Goal: Task Accomplishment & Management: Manage account settings

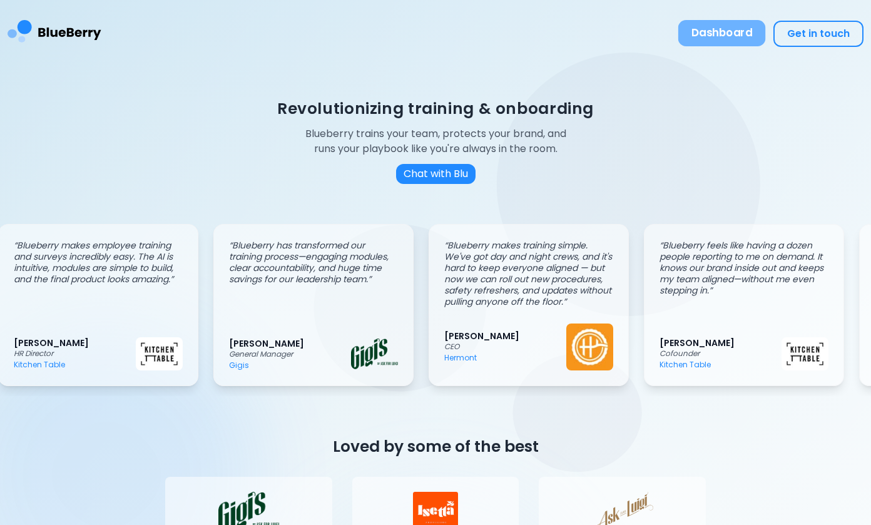
scroll to position [0, 14]
click at [713, 27] on button "Dashboard" at bounding box center [722, 33] width 88 height 26
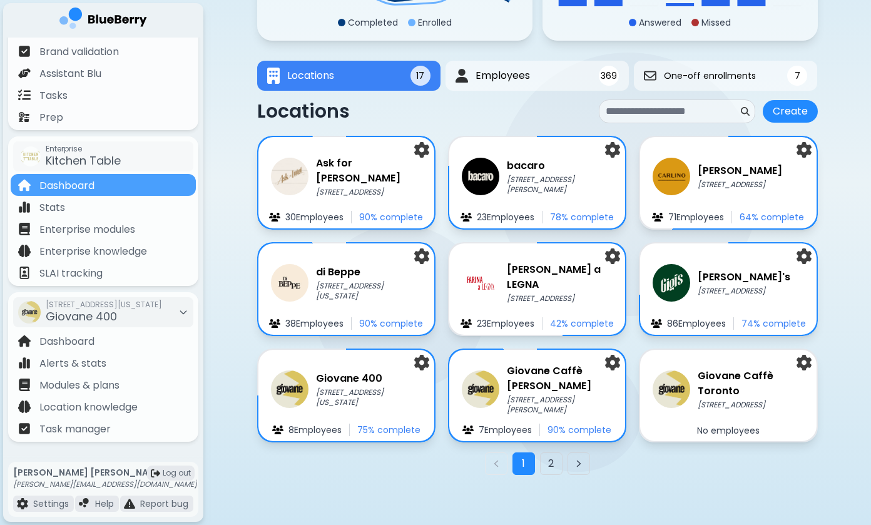
scroll to position [109, 0]
click at [368, 410] on div "Giovane [STREET_ADDRESS][US_STATE] Employee s 75 % complete" at bounding box center [346, 395] width 180 height 93
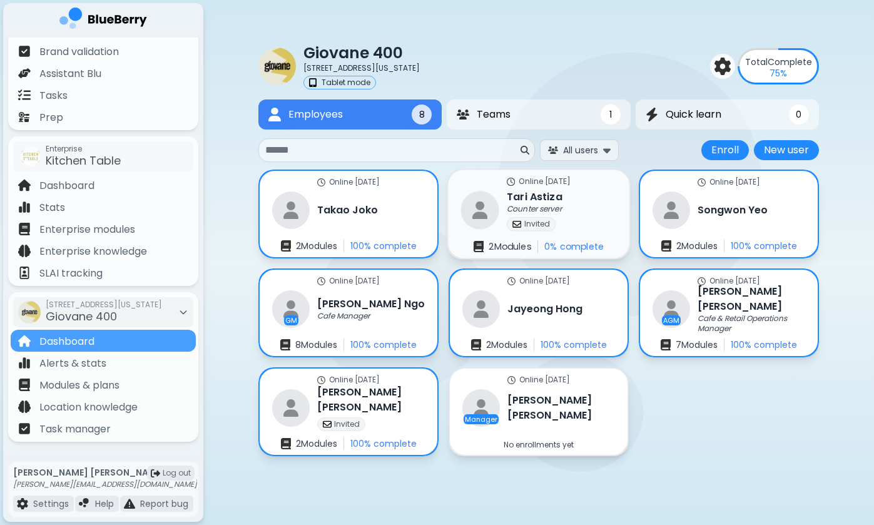
click at [573, 211] on div "Online [DATE] Tari Astiza Counter server Invited 2 Module s 0 % complete" at bounding box center [538, 214] width 181 height 88
click at [534, 196] on h3 "[PERSON_NAME]" at bounding box center [535, 196] width 56 height 15
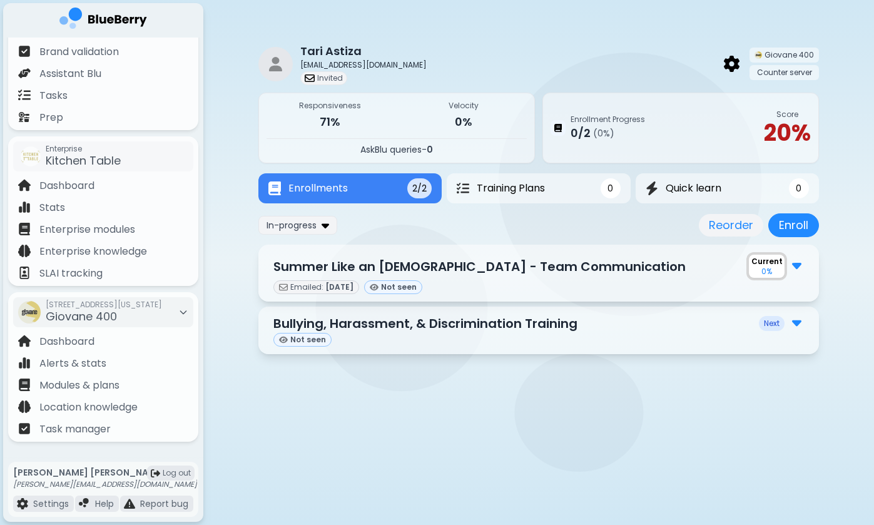
click at [796, 263] on img at bounding box center [796, 264] width 9 height 16
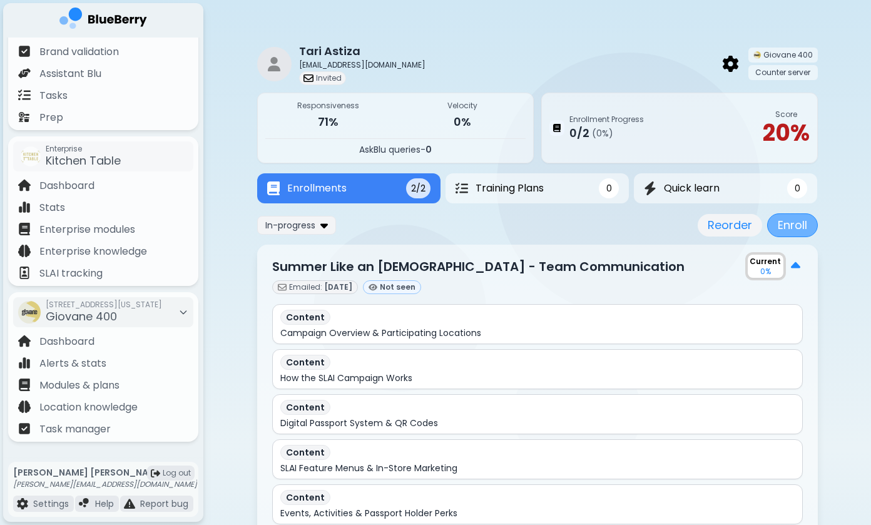
click at [793, 221] on button "Enroll" at bounding box center [792, 225] width 51 height 24
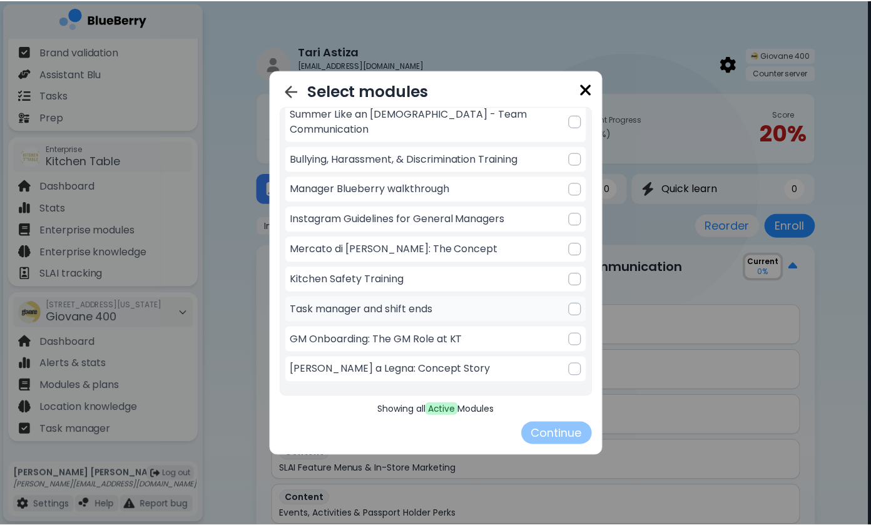
scroll to position [193, 0]
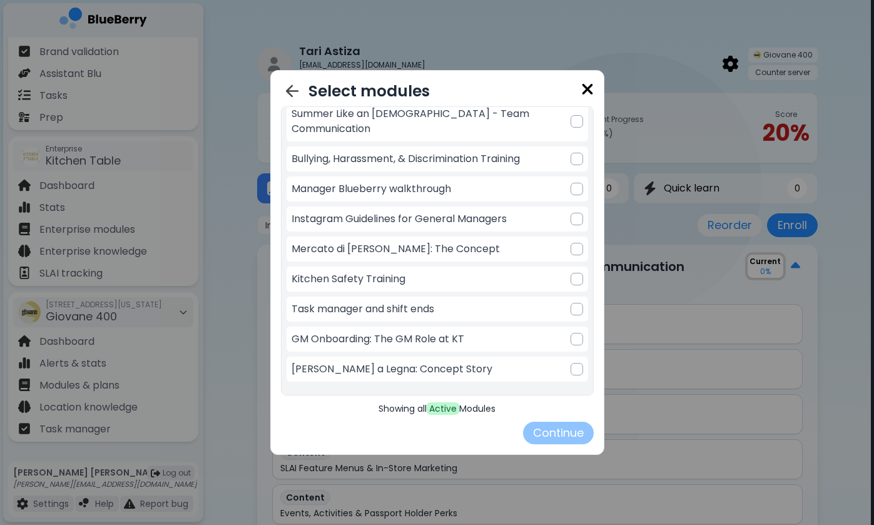
click at [584, 89] on img at bounding box center [587, 89] width 13 height 17
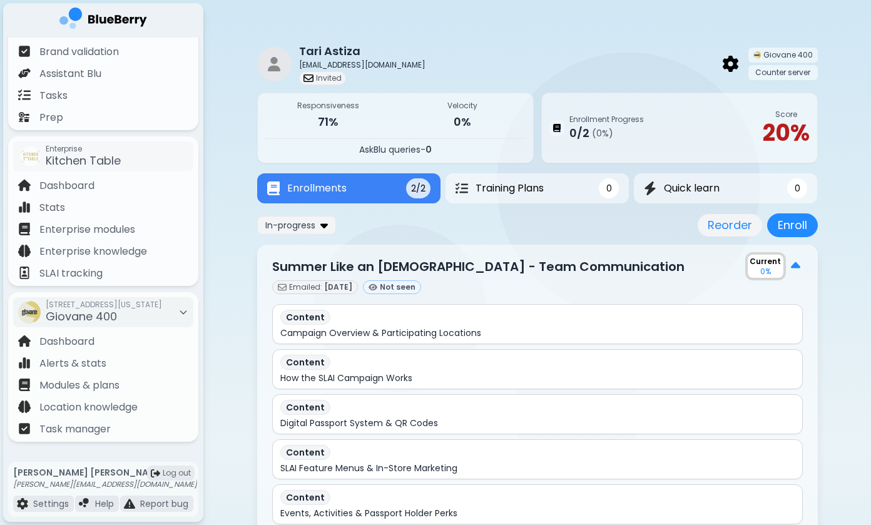
scroll to position [300, 0]
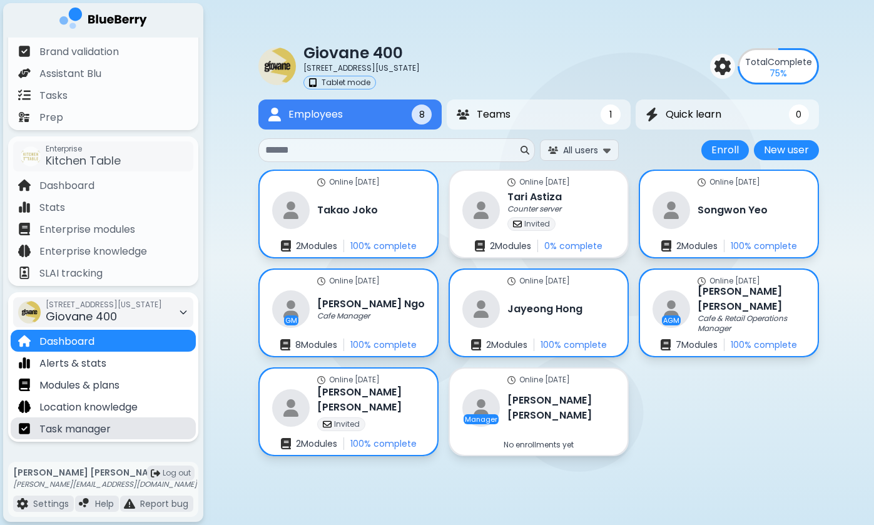
click at [126, 431] on div "Task manager" at bounding box center [103, 428] width 185 height 22
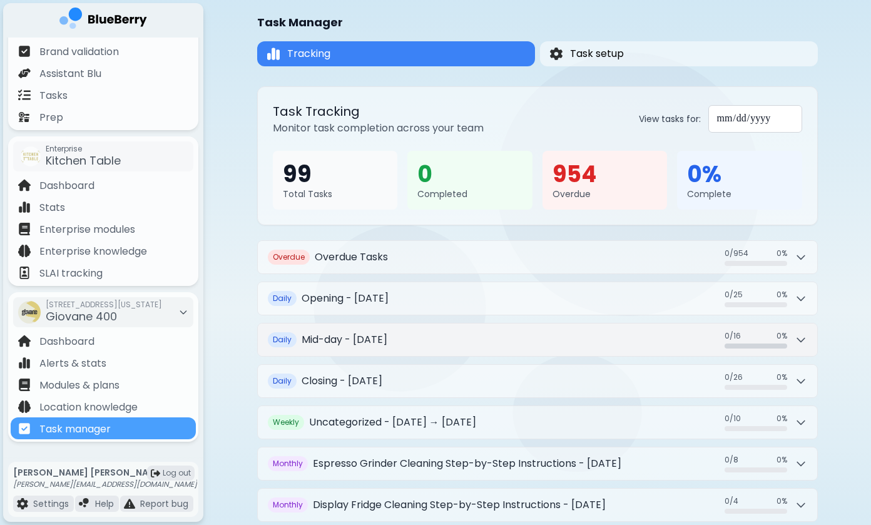
scroll to position [18, 0]
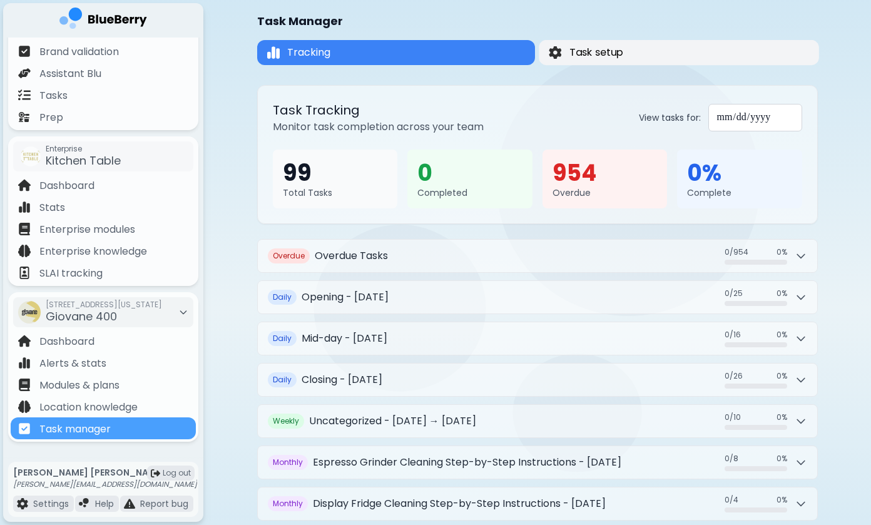
click at [738, 63] on button "Task setup" at bounding box center [679, 52] width 280 height 25
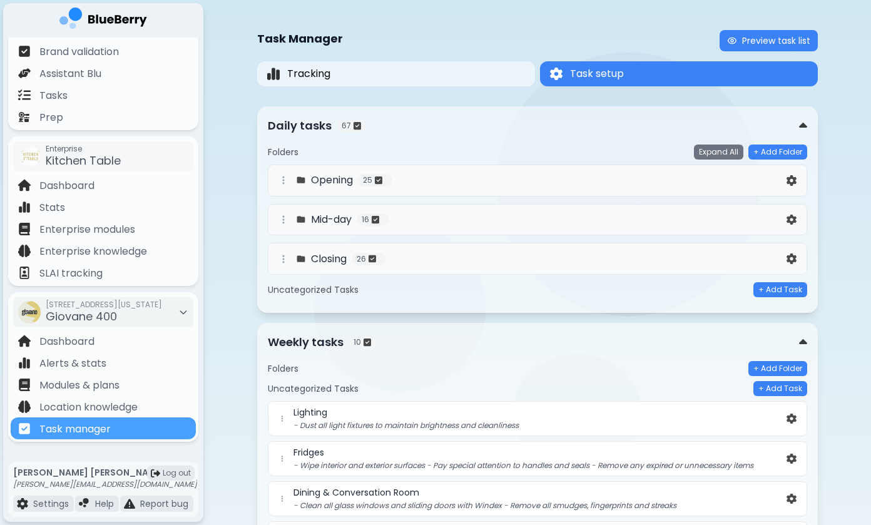
click at [434, 180] on div "Opening 25" at bounding box center [530, 180] width 508 height 15
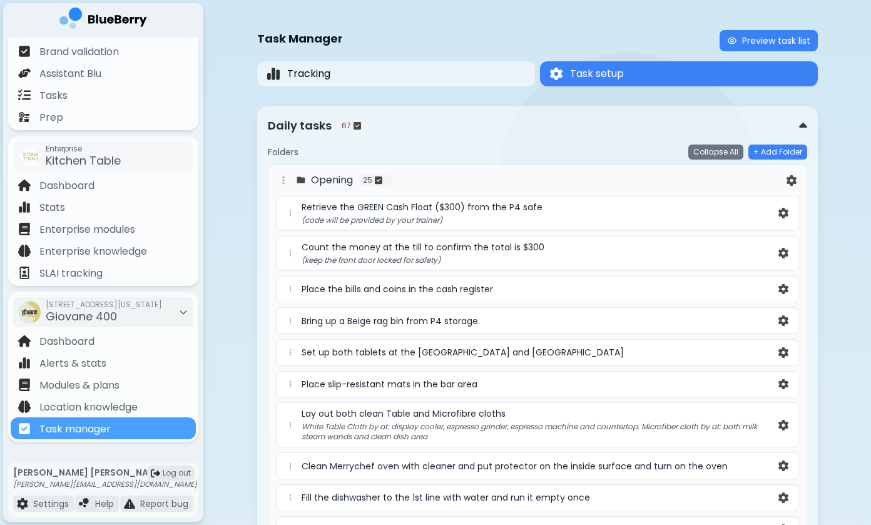
click at [581, 220] on p "(code will be provided by your trainer)" at bounding box center [539, 220] width 474 height 10
click at [783, 209] on img at bounding box center [783, 213] width 10 height 11
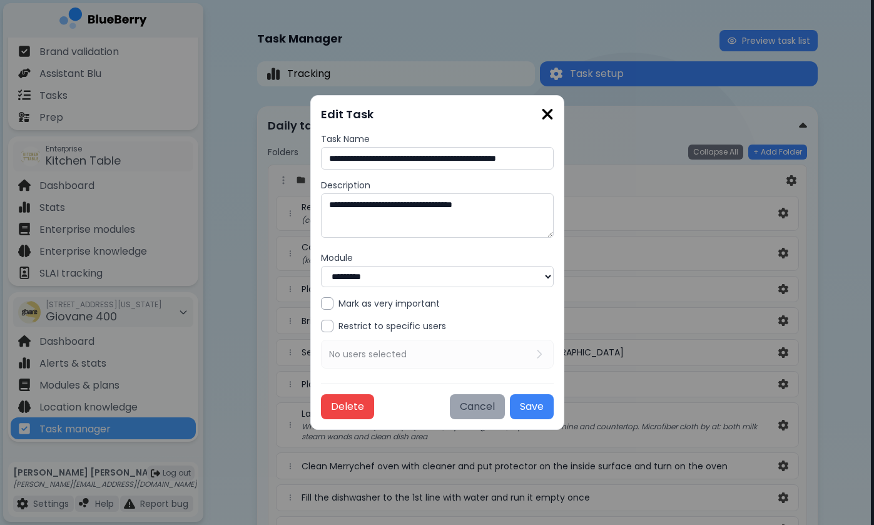
click at [470, 408] on button "Cancel" at bounding box center [477, 406] width 55 height 25
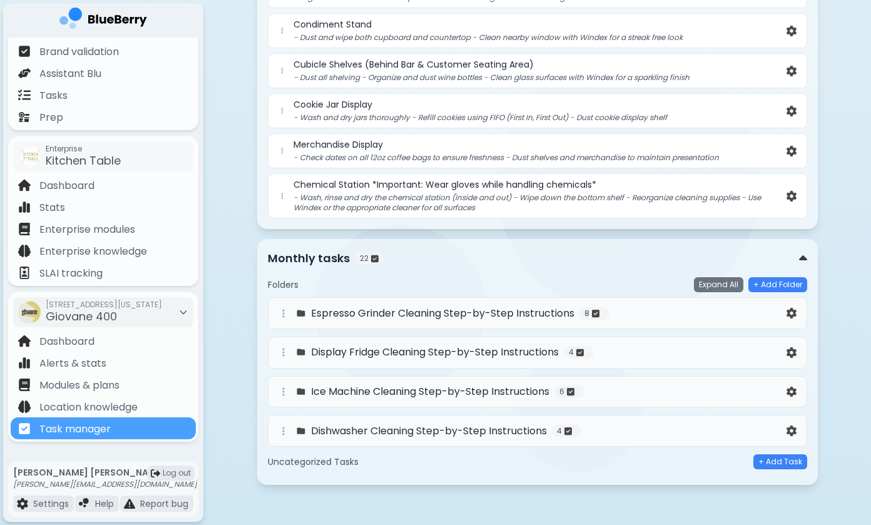
scroll to position [1471, 0]
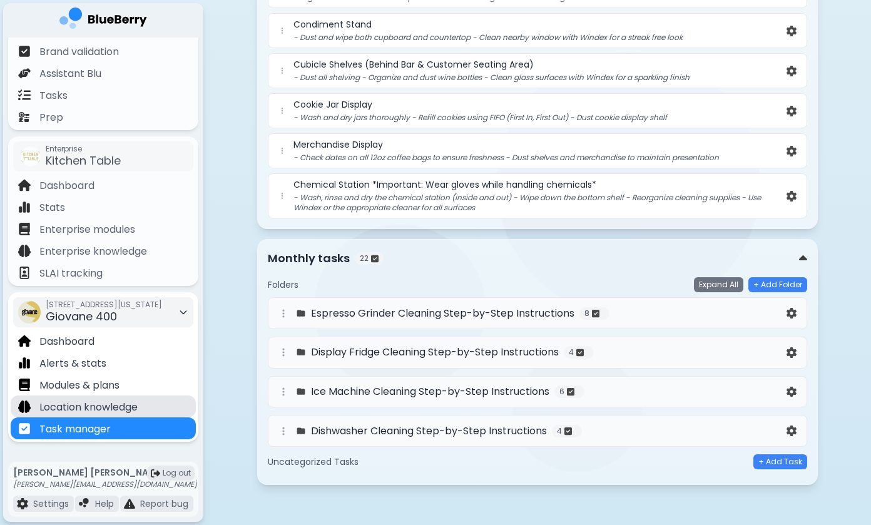
click at [90, 399] on div "Location knowledge" at bounding box center [77, 406] width 119 height 14
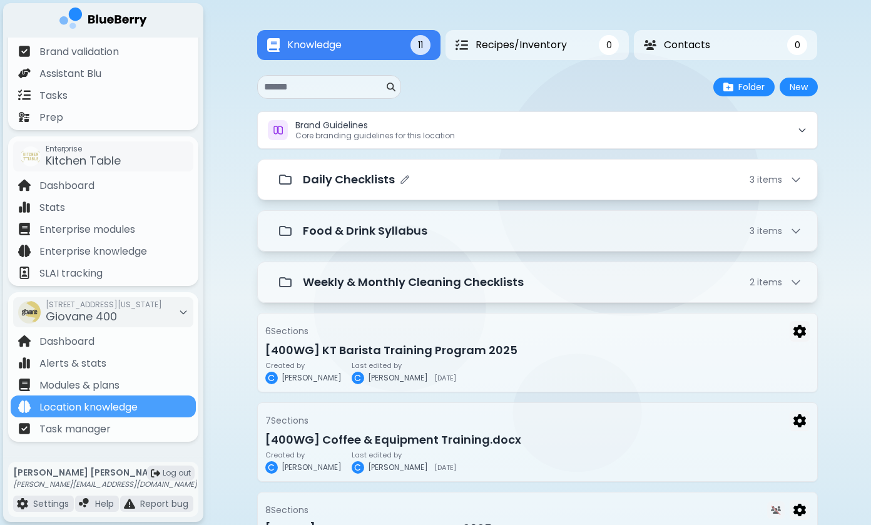
click at [440, 193] on div "Daily Checklists 3 item s" at bounding box center [537, 179] width 560 height 41
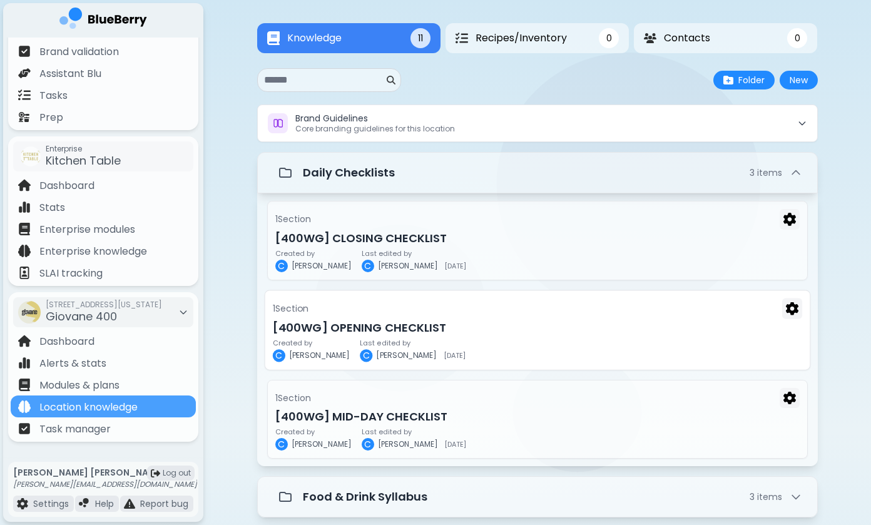
scroll to position [9, 0]
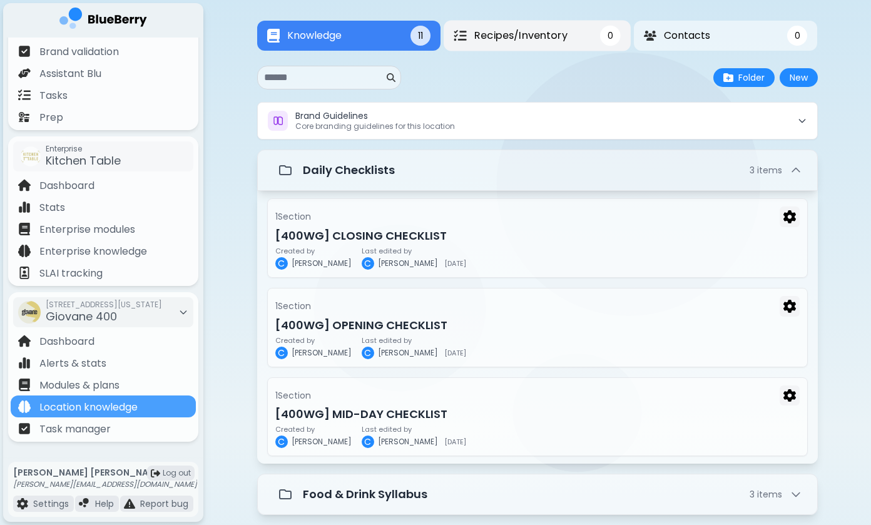
click at [538, 35] on span "Recipes/Inventory" at bounding box center [520, 35] width 93 height 15
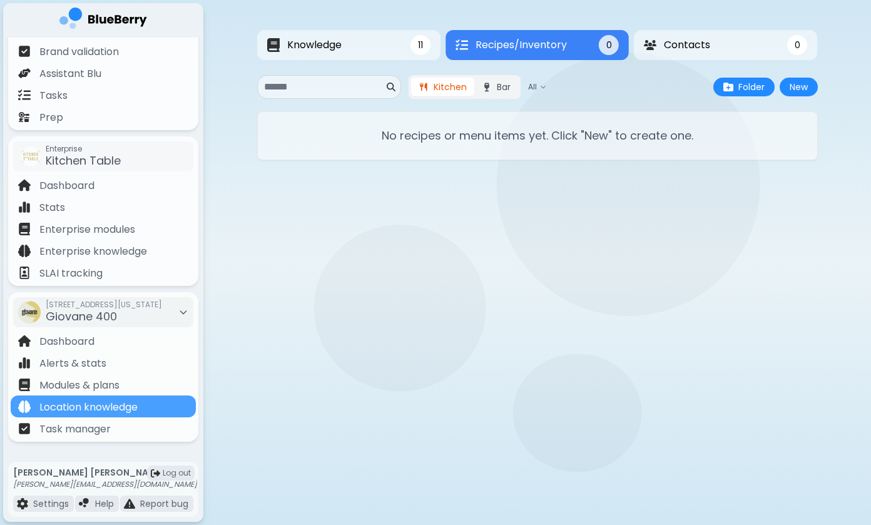
scroll to position [0, 0]
click at [354, 51] on button "Knowledge 11" at bounding box center [350, 45] width 186 height 31
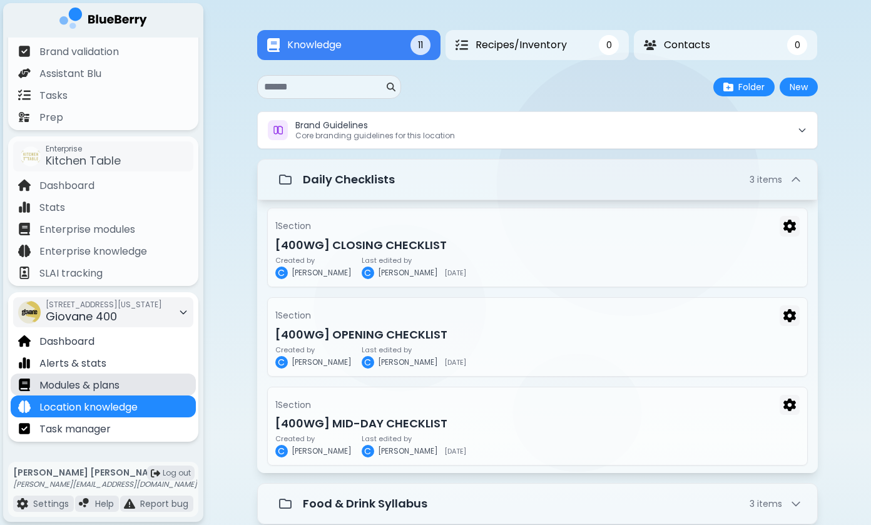
click at [87, 388] on p "Modules & plans" at bounding box center [79, 385] width 80 height 15
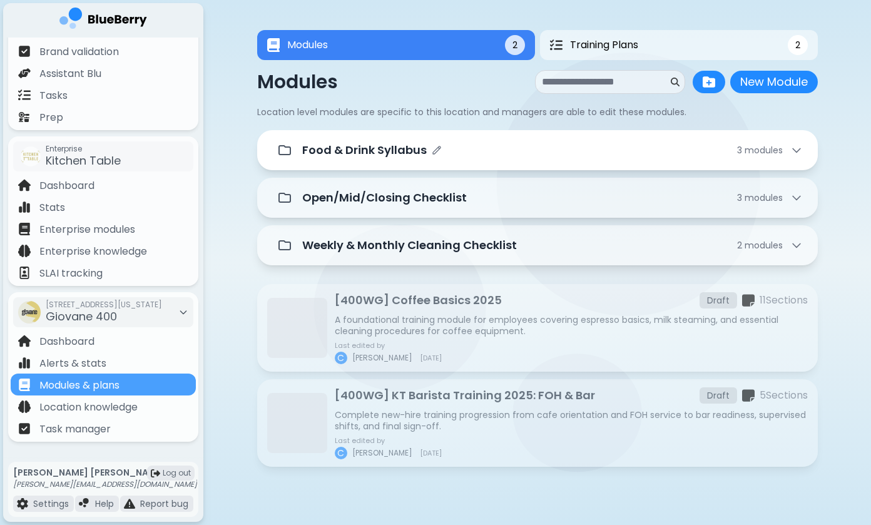
click at [540, 147] on div "Food & Drink Syllabus 3 module s" at bounding box center [552, 150] width 500 height 18
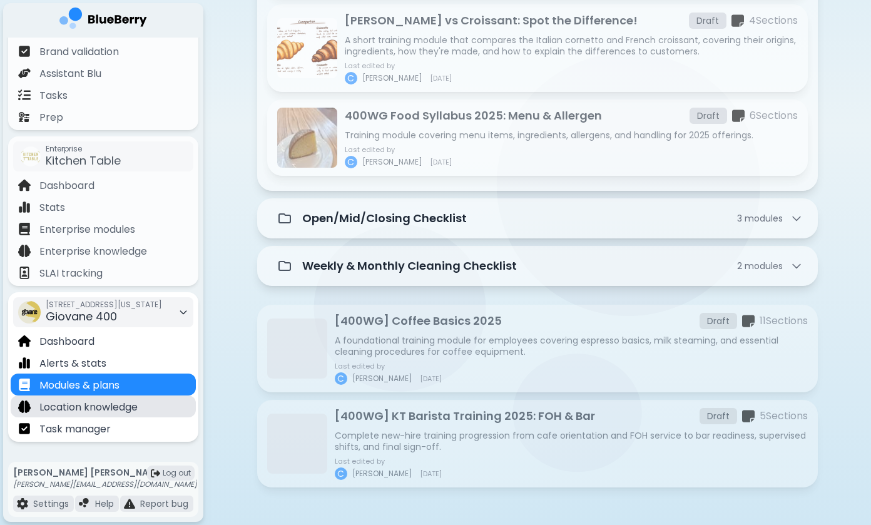
scroll to position [269, 0]
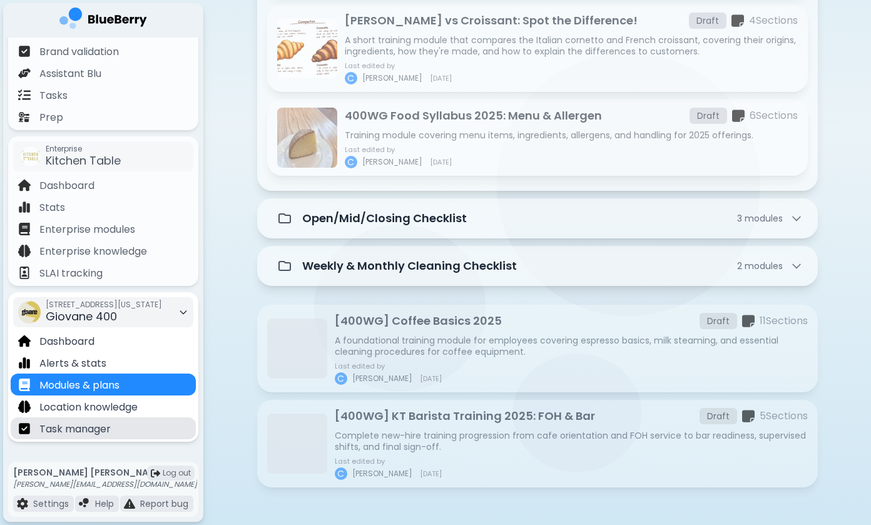
click at [139, 434] on div "Task manager" at bounding box center [103, 428] width 185 height 22
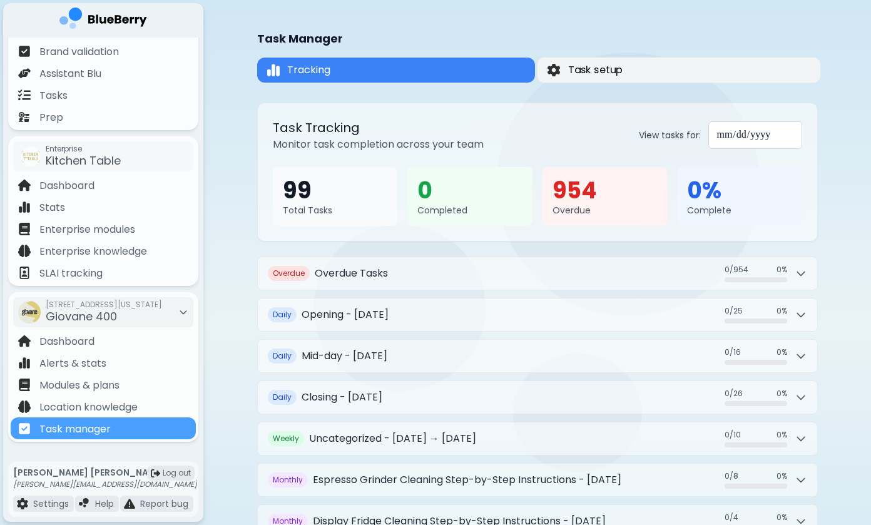
click at [677, 74] on button "Task setup" at bounding box center [678, 71] width 283 height 26
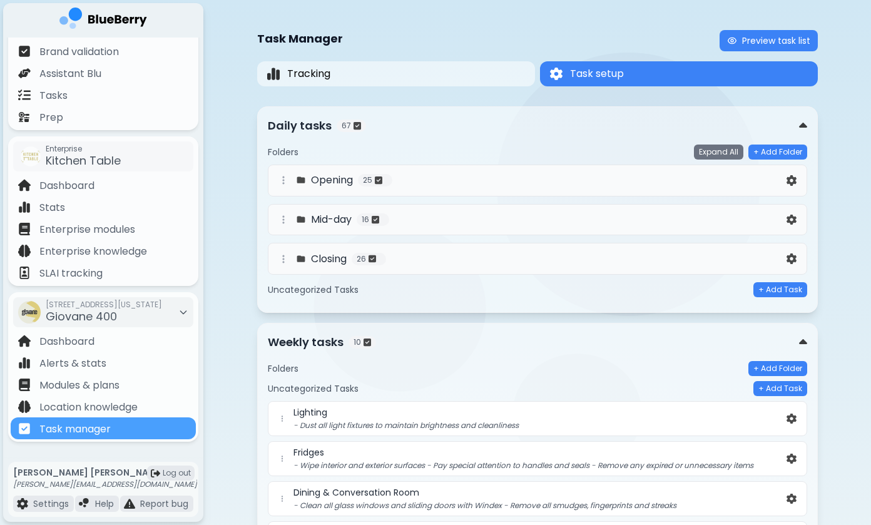
click at [764, 33] on button "Preview task list" at bounding box center [768, 40] width 98 height 21
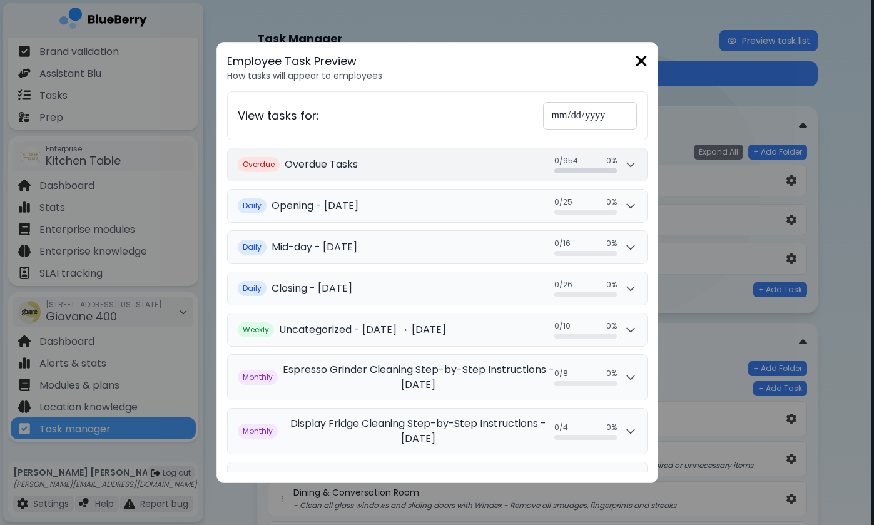
click at [470, 170] on button "Overdue Overdue Tasks 0 / 954 0 / 954 0 %" at bounding box center [437, 164] width 419 height 33
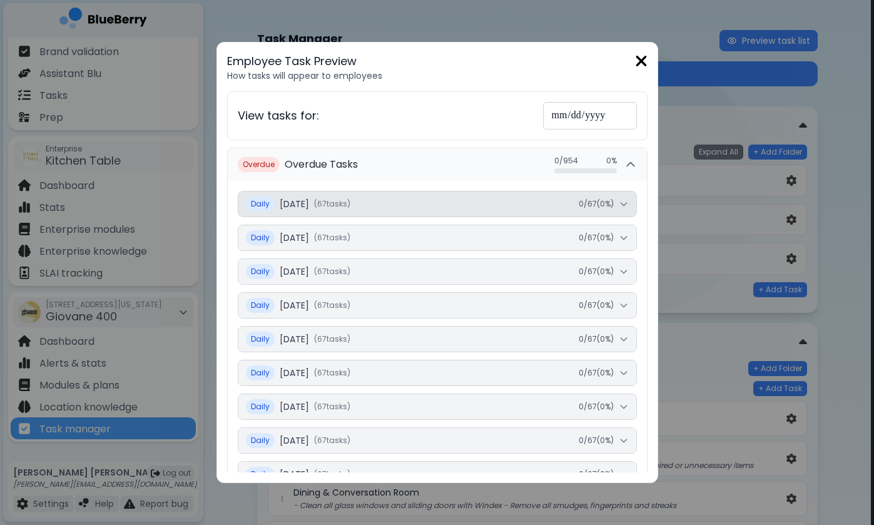
click at [436, 206] on button "Daily [DATE] ( 67 task s ) 0 / 67 ( 0 %)" at bounding box center [437, 203] width 398 height 25
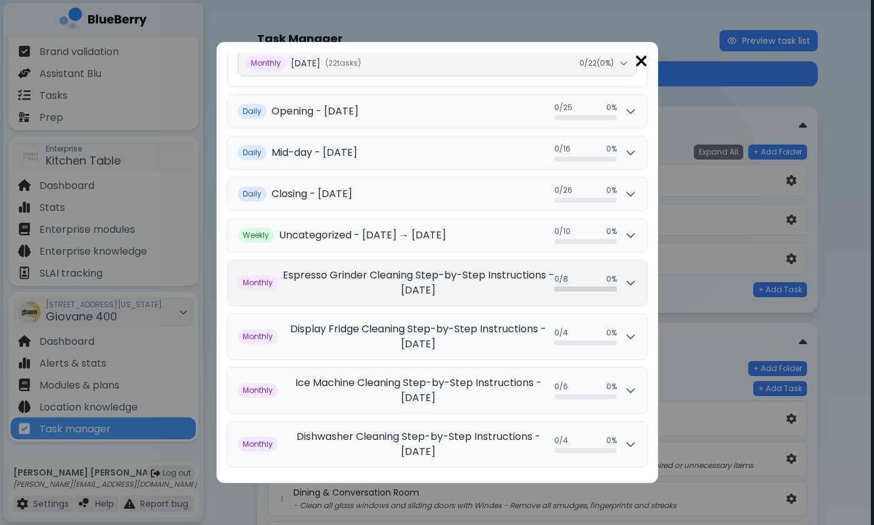
scroll to position [682, 0]
click at [474, 280] on h2 "Espresso Grinder Cleaning Step-by-Step Instructions - [DATE]" at bounding box center [418, 283] width 271 height 30
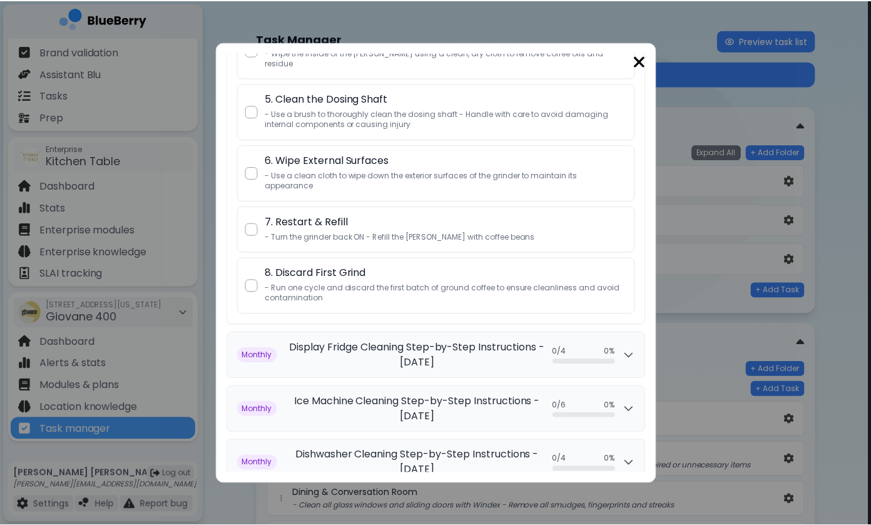
scroll to position [1148, 0]
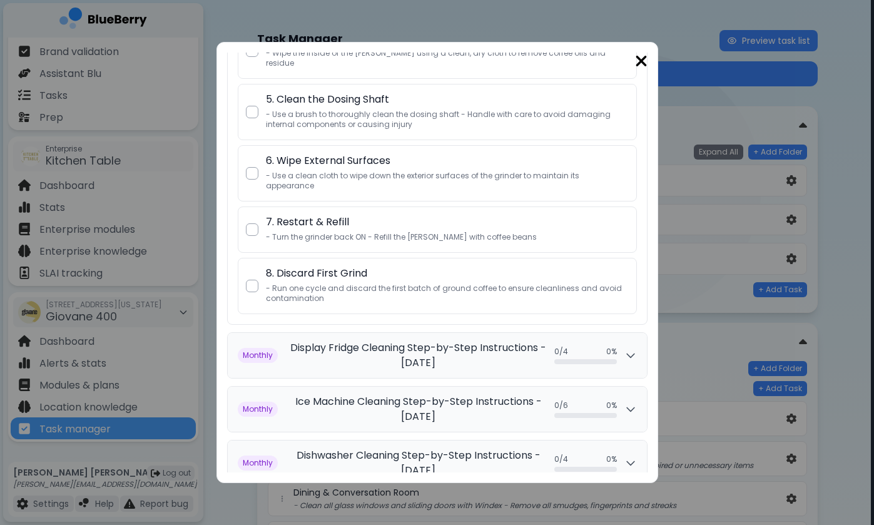
click at [641, 61] on img at bounding box center [641, 61] width 13 height 17
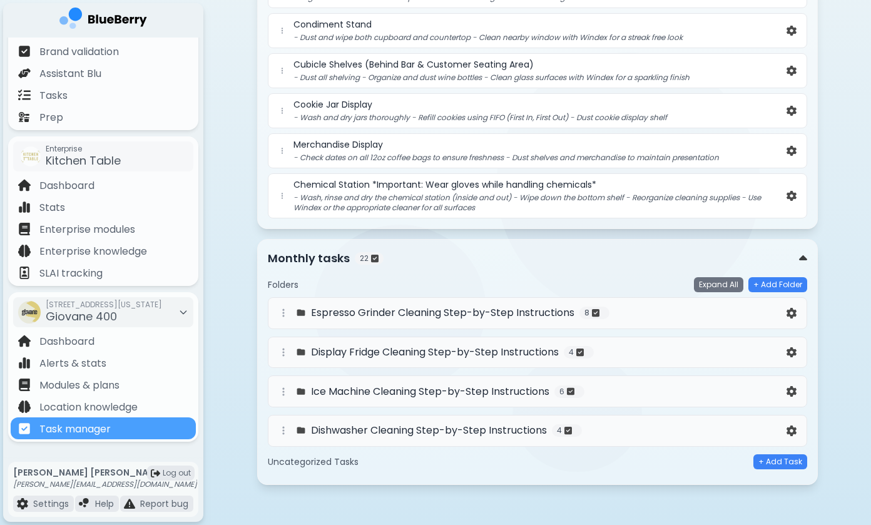
scroll to position [588, 0]
click at [784, 196] on button at bounding box center [791, 196] width 15 height 16
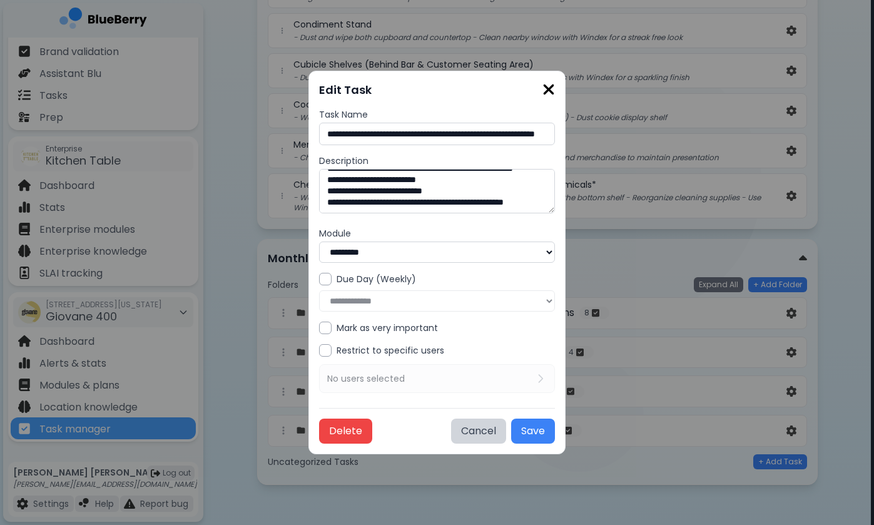
scroll to position [34, 0]
click at [358, 378] on div "Restrict to specific users No users selected" at bounding box center [437, 368] width 236 height 49
click at [406, 376] on div "Restrict to specific users No users selected" at bounding box center [437, 368] width 236 height 49
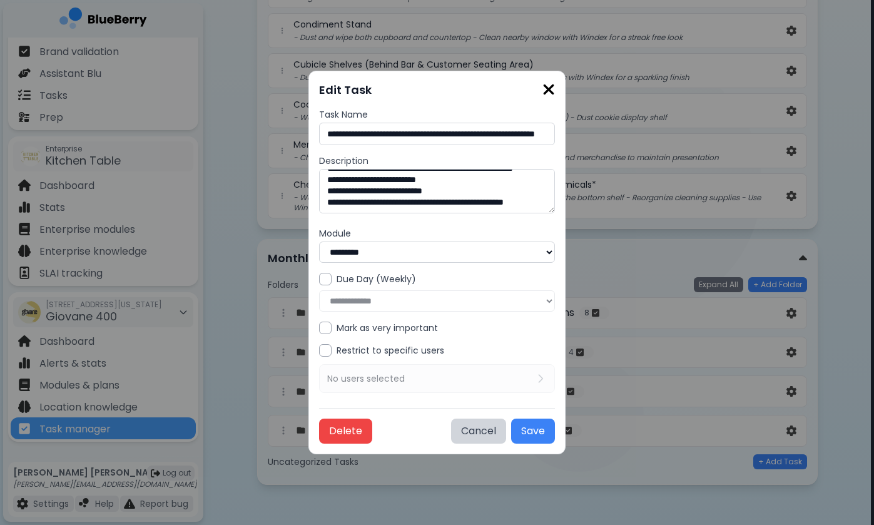
click at [418, 350] on label "Restrict to specific users" at bounding box center [391, 350] width 108 height 11
click at [422, 373] on div "Restrict to specific users No users selected" at bounding box center [437, 368] width 236 height 49
click at [547, 93] on img at bounding box center [548, 89] width 13 height 17
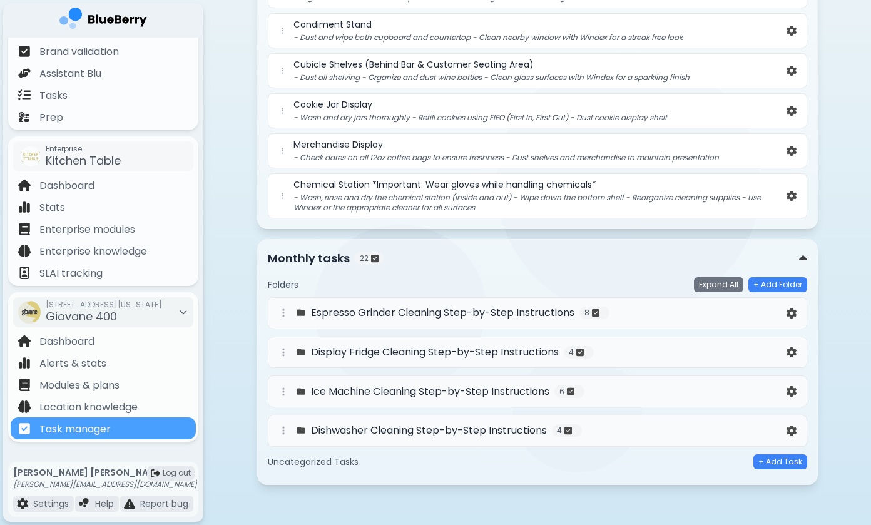
click at [796, 255] on div "Monthly tasks 22" at bounding box center [533, 259] width 531 height 18
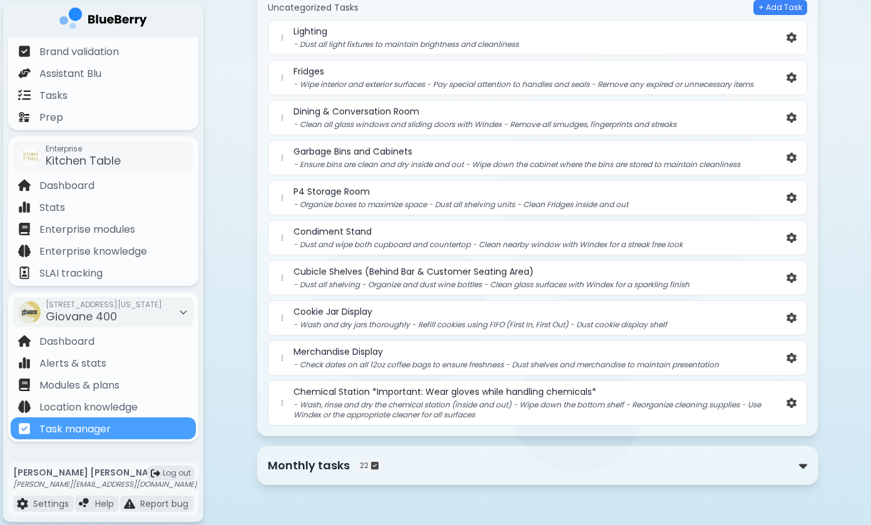
scroll to position [380, 0]
click at [795, 160] on img at bounding box center [791, 159] width 10 height 11
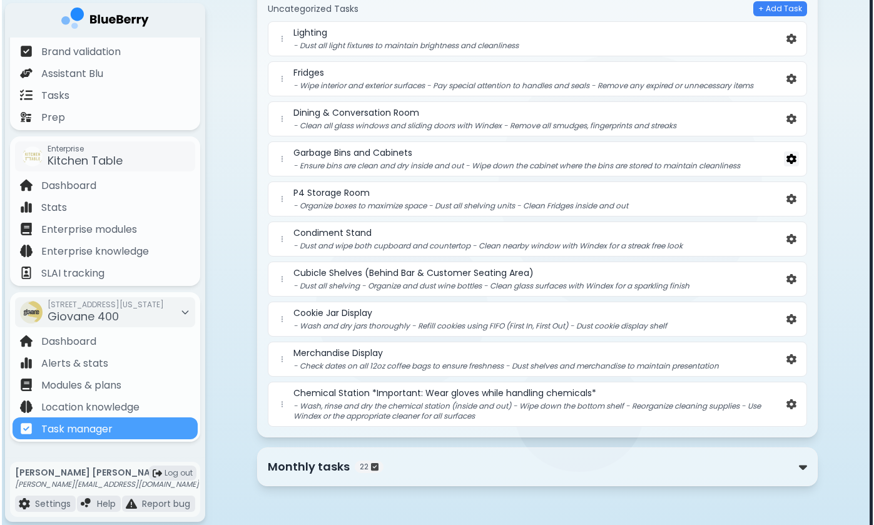
scroll to position [0, 0]
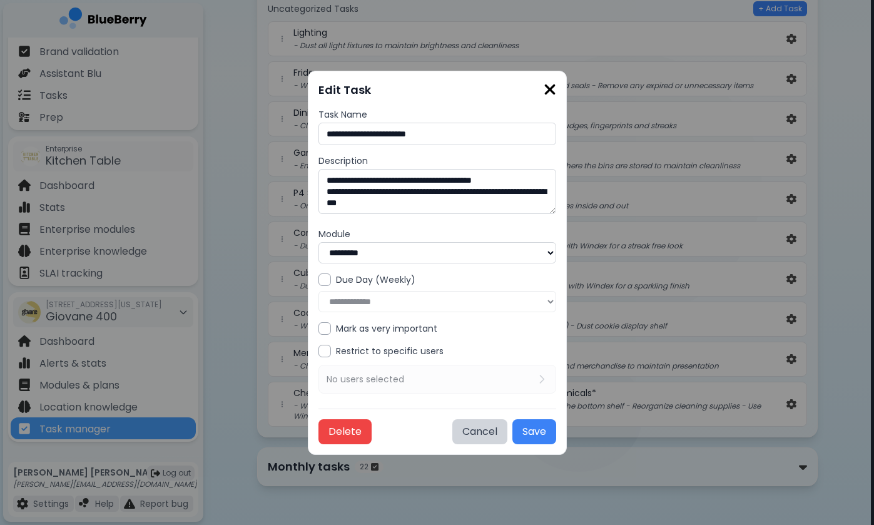
click at [552, 94] on img at bounding box center [550, 89] width 13 height 17
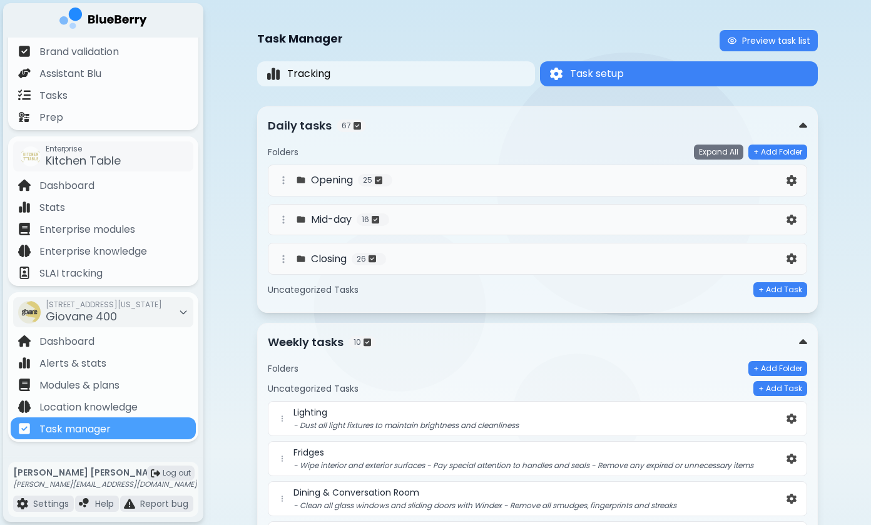
click at [532, 182] on div "Opening 25" at bounding box center [530, 180] width 508 height 15
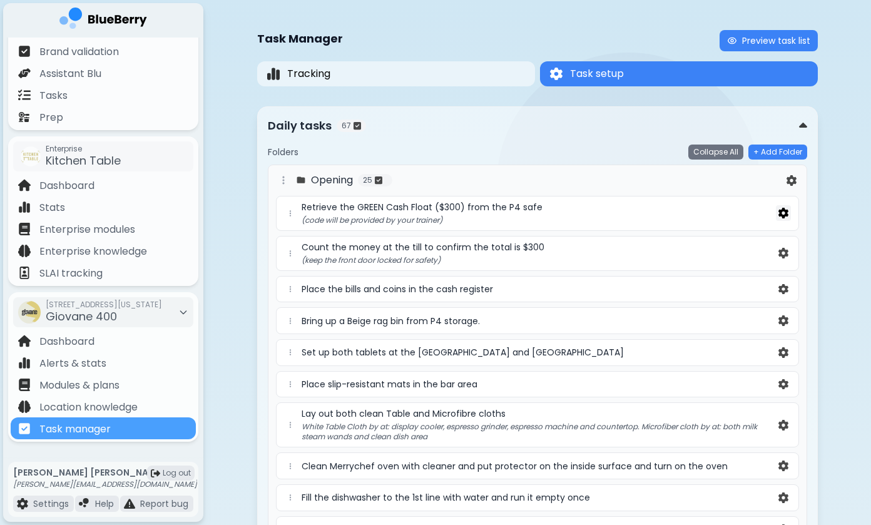
click at [778, 211] on img at bounding box center [783, 213] width 10 height 11
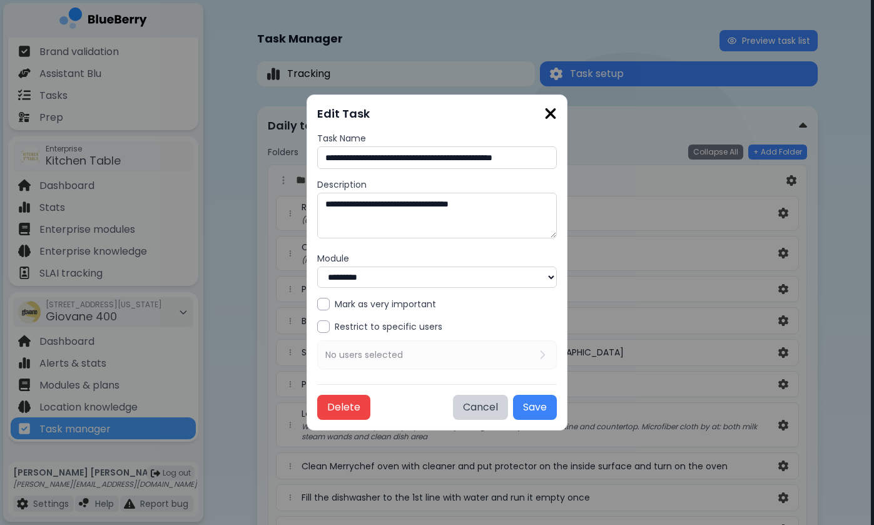
click at [548, 114] on img at bounding box center [550, 113] width 13 height 17
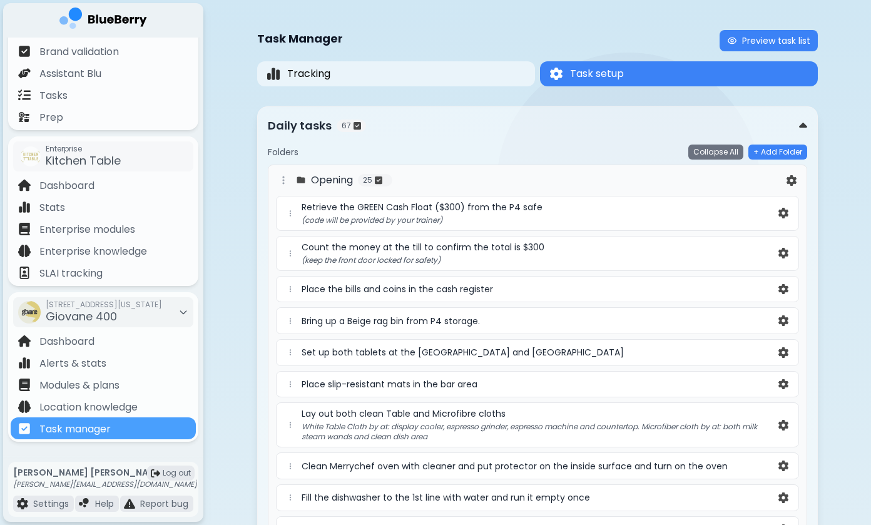
click at [126, 19] on img at bounding box center [103, 21] width 88 height 26
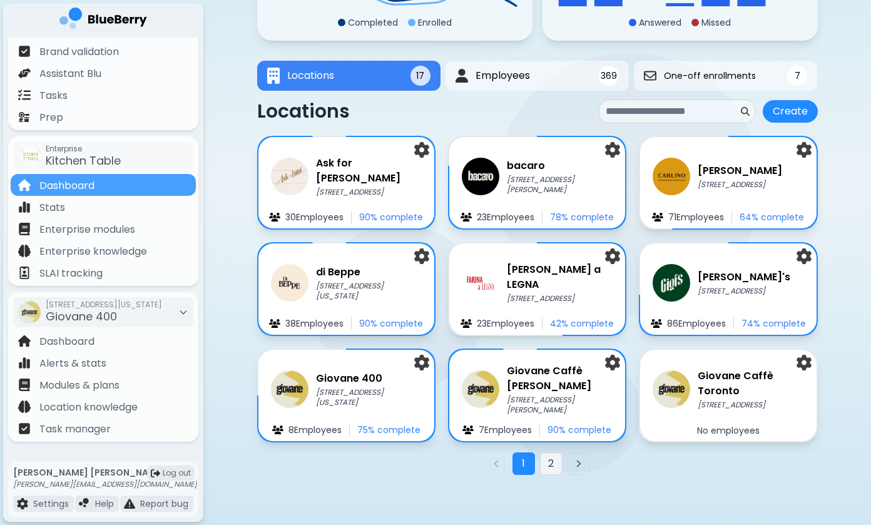
click at [554, 462] on button "2" at bounding box center [551, 463] width 23 height 23
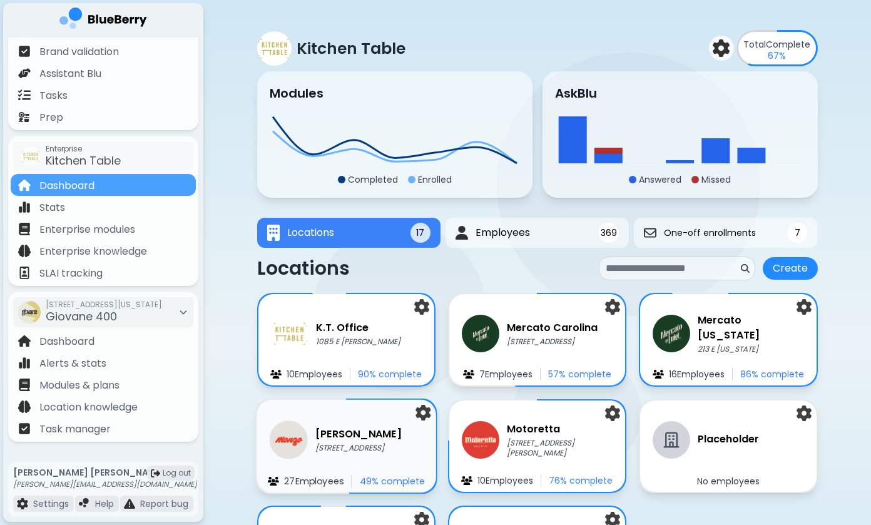
click at [387, 434] on h3 "[PERSON_NAME]" at bounding box center [358, 433] width 86 height 15
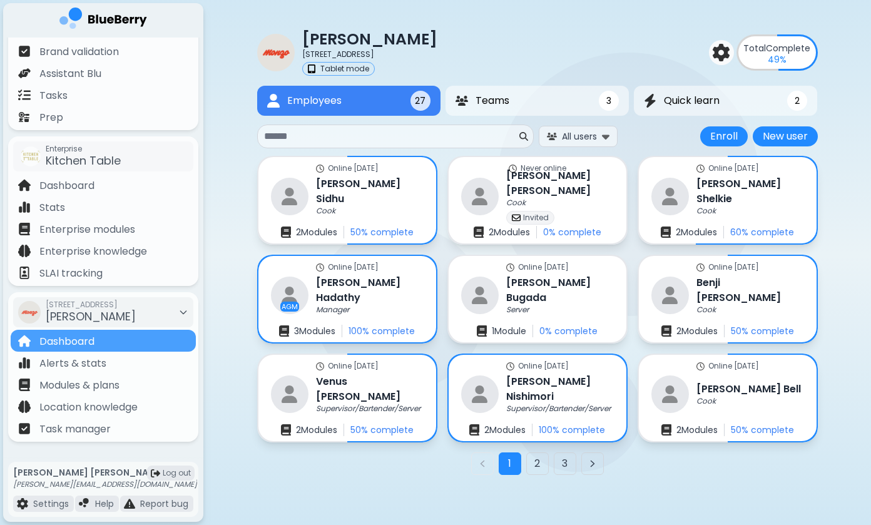
scroll to position [14, 0]
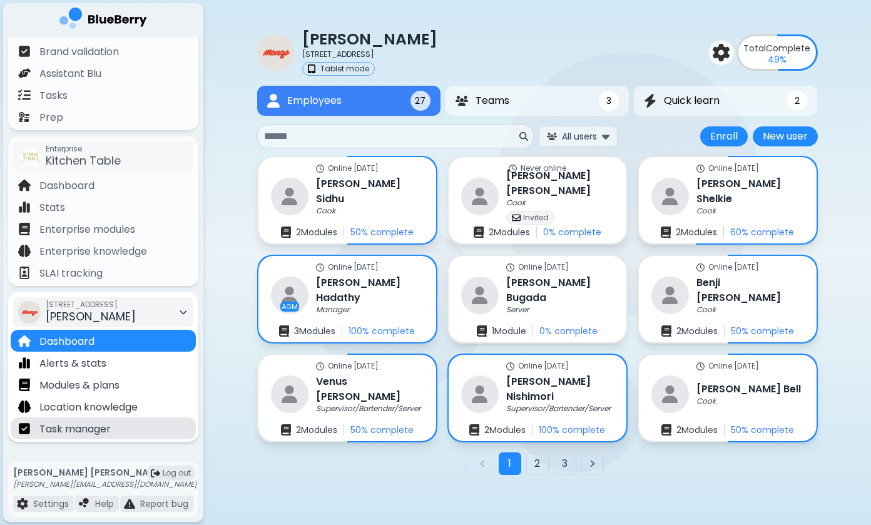
click at [68, 429] on p "Task manager" at bounding box center [74, 429] width 71 height 15
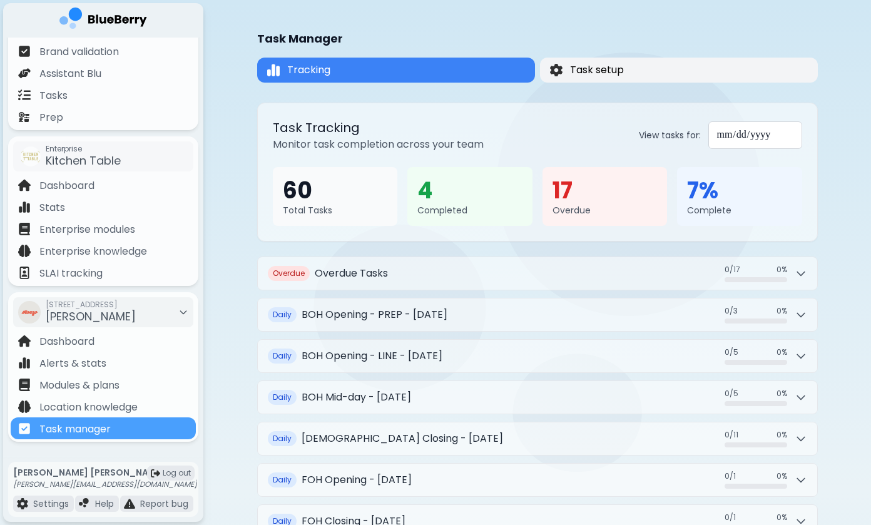
click at [683, 75] on button "Task setup" at bounding box center [679, 70] width 278 height 25
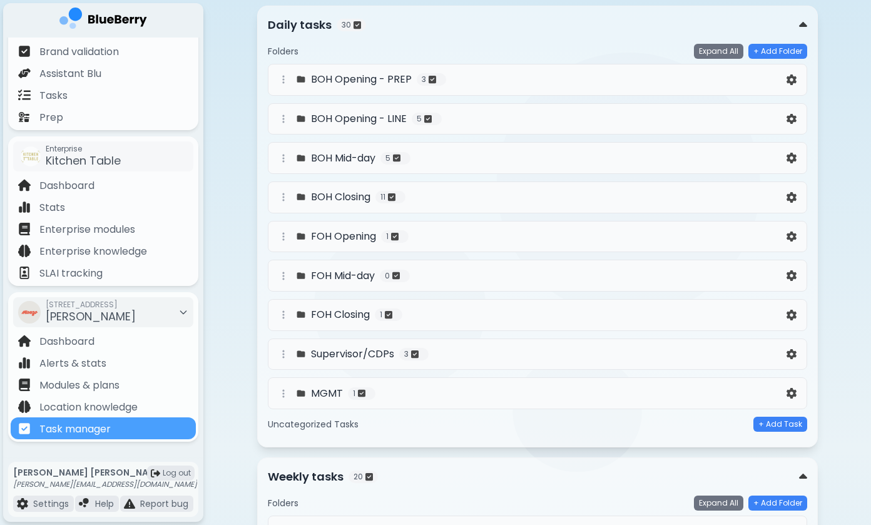
scroll to position [160, 0]
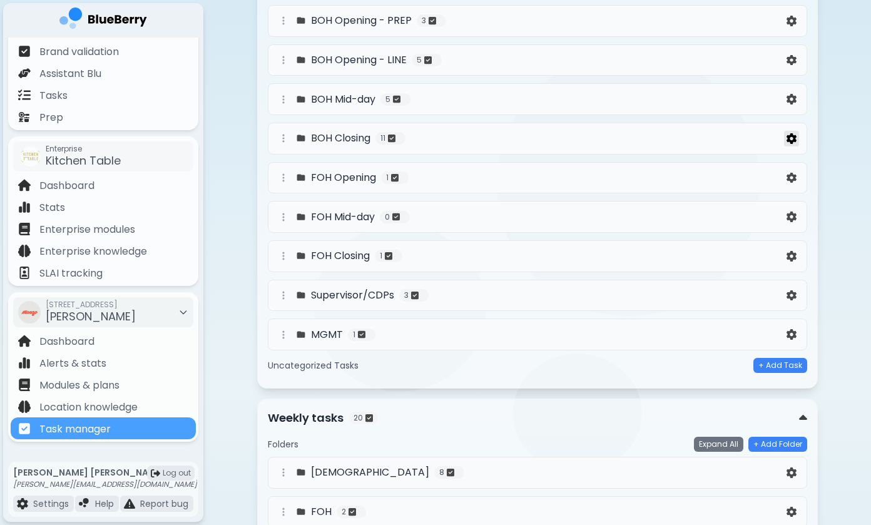
click at [791, 138] on img at bounding box center [791, 138] width 10 height 11
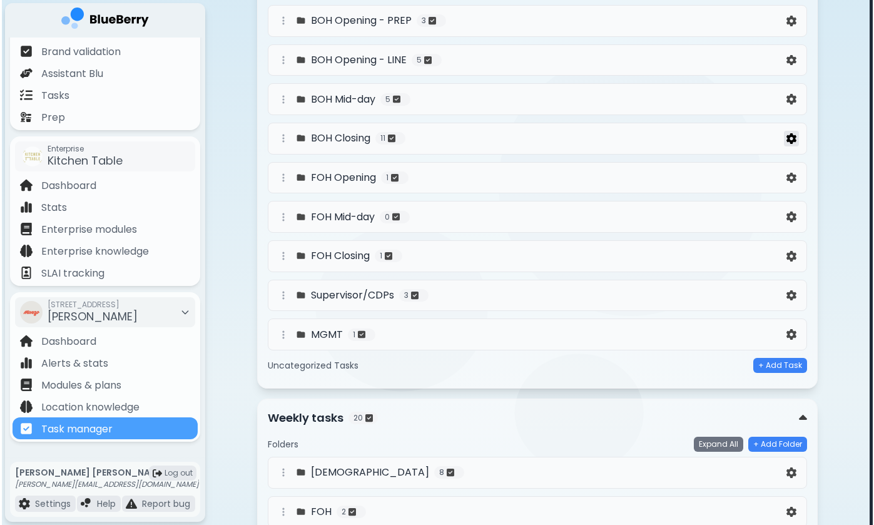
scroll to position [0, 0]
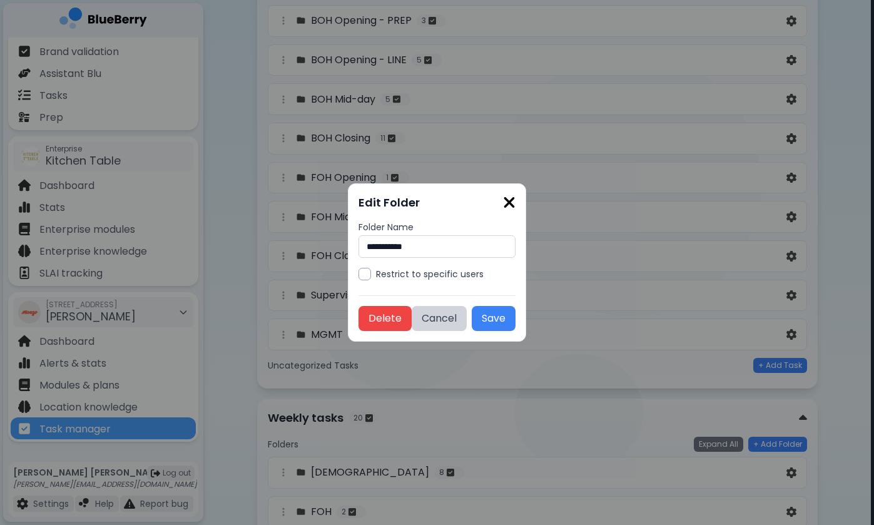
click at [515, 198] on img at bounding box center [509, 202] width 13 height 17
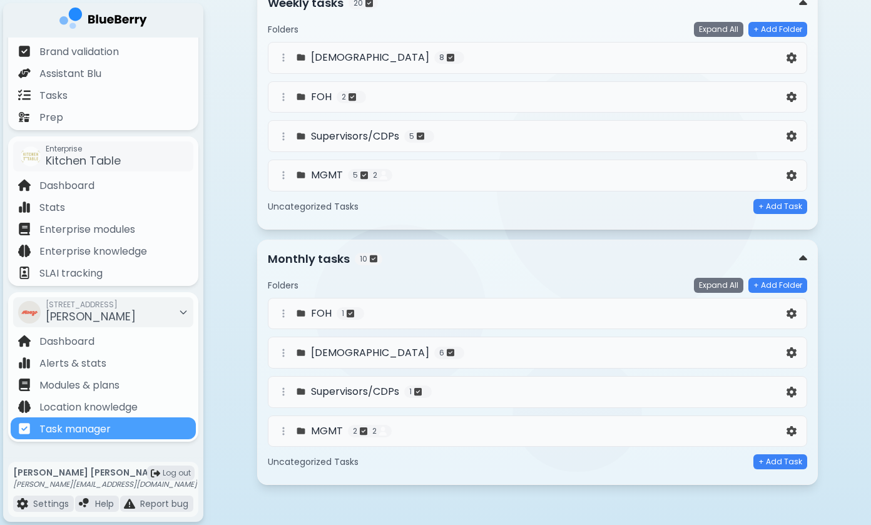
scroll to position [574, 0]
click at [795, 59] on img at bounding box center [791, 58] width 10 height 11
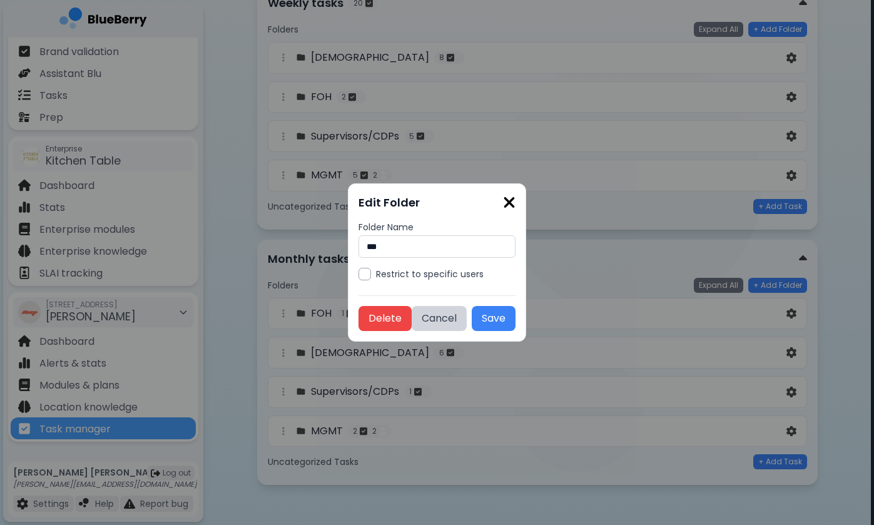
click at [515, 200] on img at bounding box center [509, 202] width 13 height 17
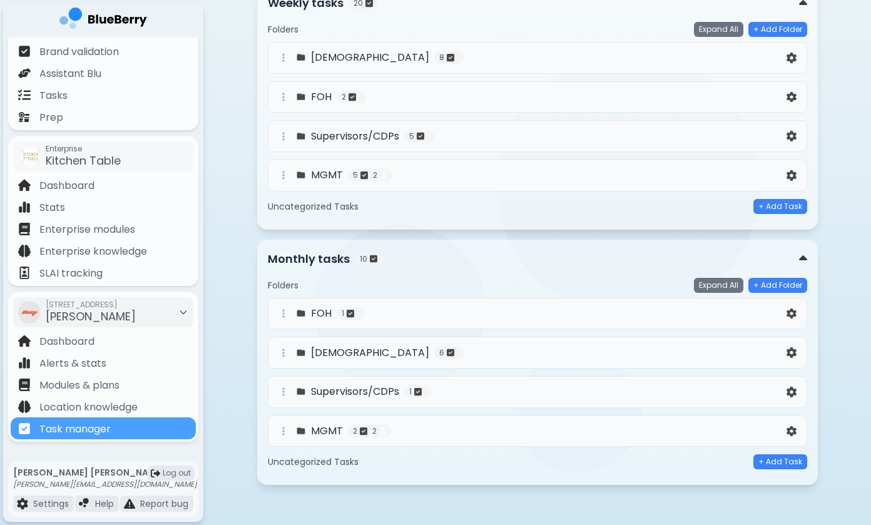
scroll to position [574, 0]
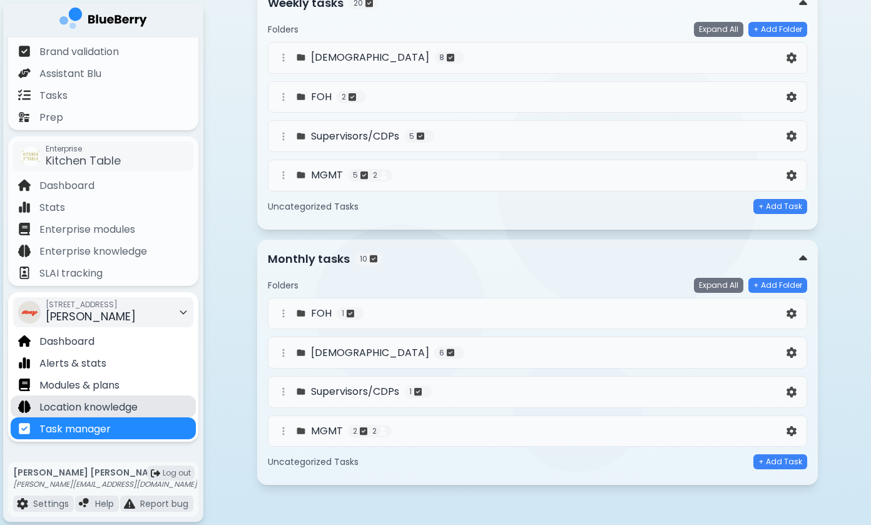
click at [161, 408] on div "Location knowledge" at bounding box center [103, 406] width 185 height 22
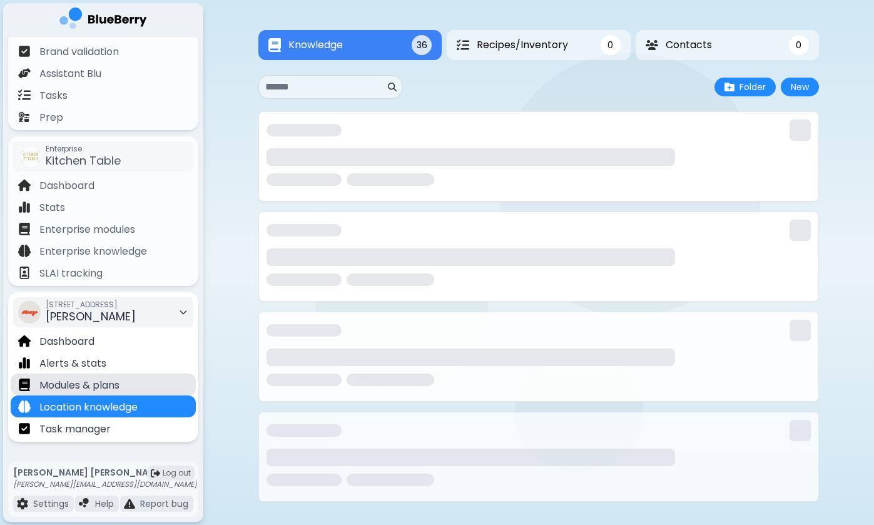
click at [158, 388] on div "Modules & plans" at bounding box center [103, 384] width 185 height 22
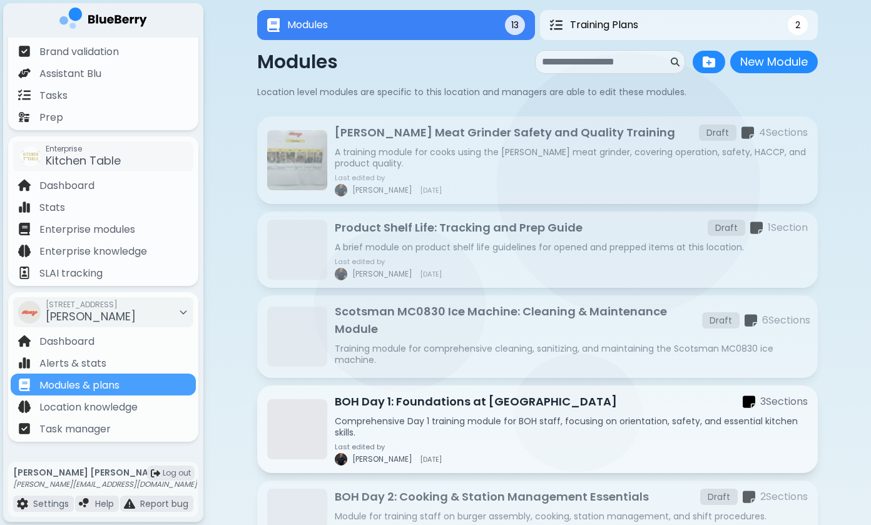
scroll to position [20, 0]
click at [672, 26] on button "Training Plans 2" at bounding box center [678, 25] width 283 height 31
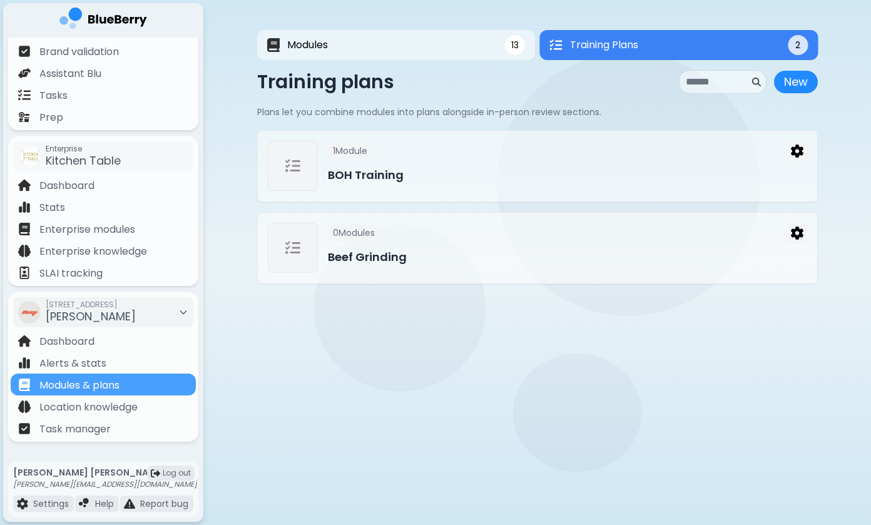
scroll to position [0, 0]
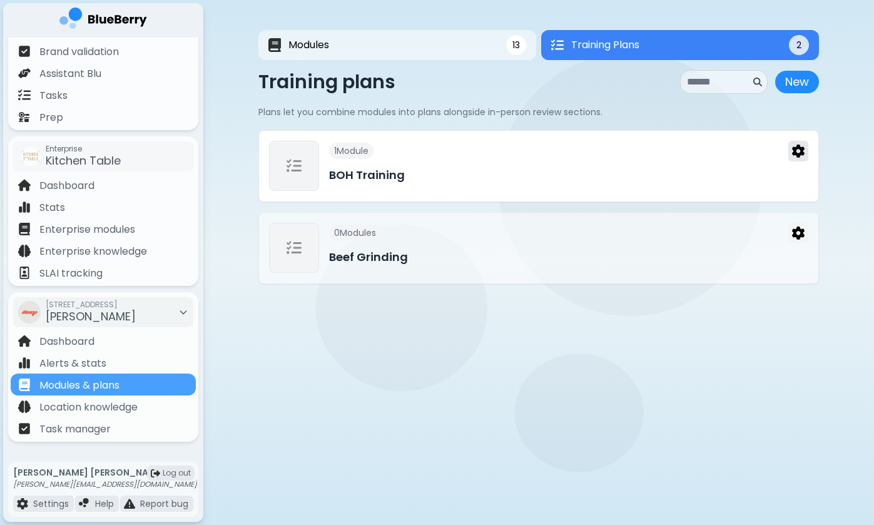
click at [799, 151] on img at bounding box center [798, 151] width 13 height 13
click at [592, 190] on div "1 Module BOH Training" at bounding box center [568, 166] width 479 height 51
click at [591, 178] on h3 "BOH Training" at bounding box center [568, 175] width 479 height 18
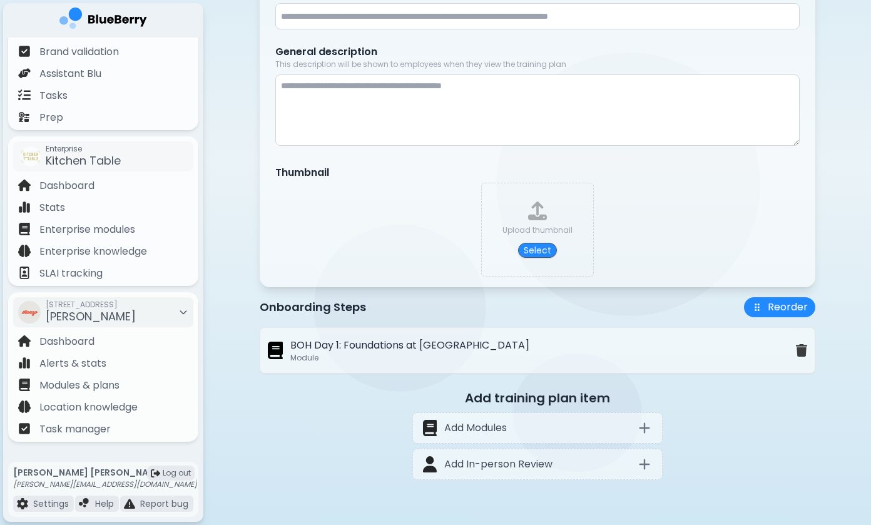
scroll to position [201, 0]
click at [533, 362] on div "BOH Day 1: Foundations at [PERSON_NAME] Module" at bounding box center [532, 350] width 528 height 25
click at [393, 350] on p "BOH Day 1: Foundations at [GEOGRAPHIC_DATA]" at bounding box center [409, 345] width 239 height 15
click at [303, 6] on input at bounding box center [537, 16] width 524 height 26
click at [94, 426] on p "Task manager" at bounding box center [74, 429] width 71 height 15
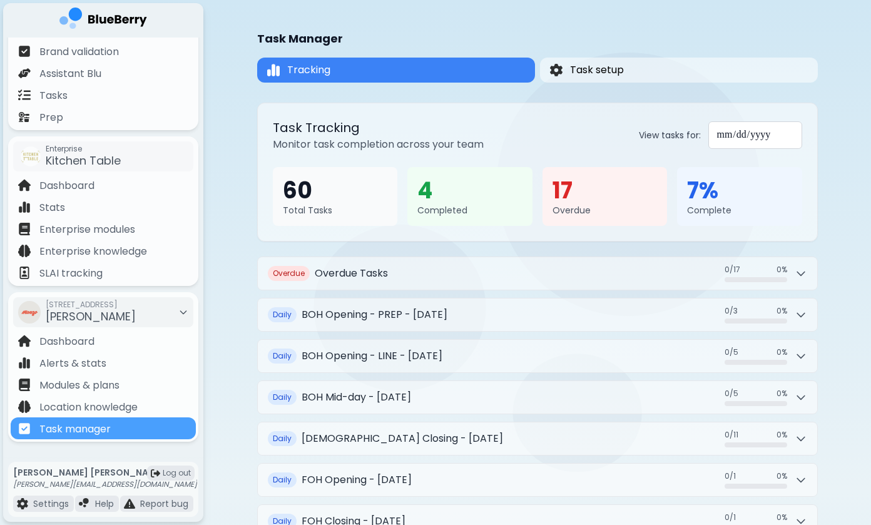
click at [113, 4] on div at bounding box center [103, 20] width 200 height 34
click at [116, 15] on img at bounding box center [103, 21] width 88 height 26
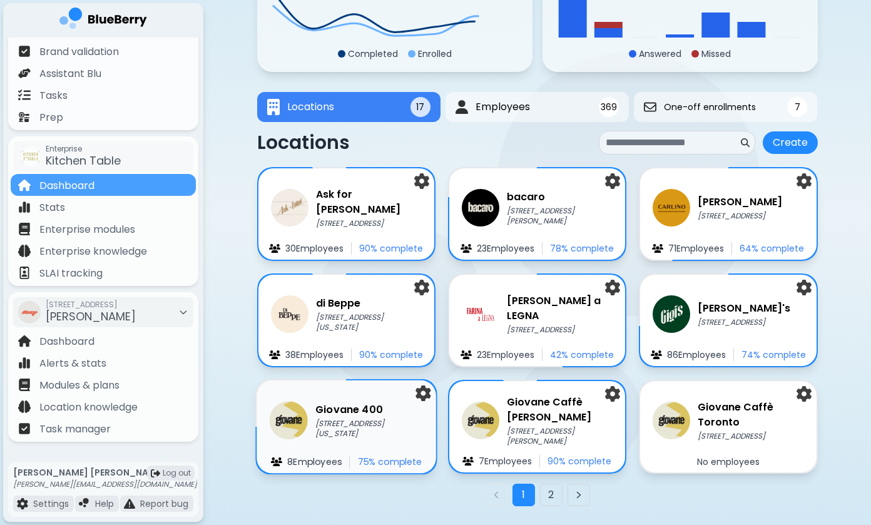
scroll to position [136, 0]
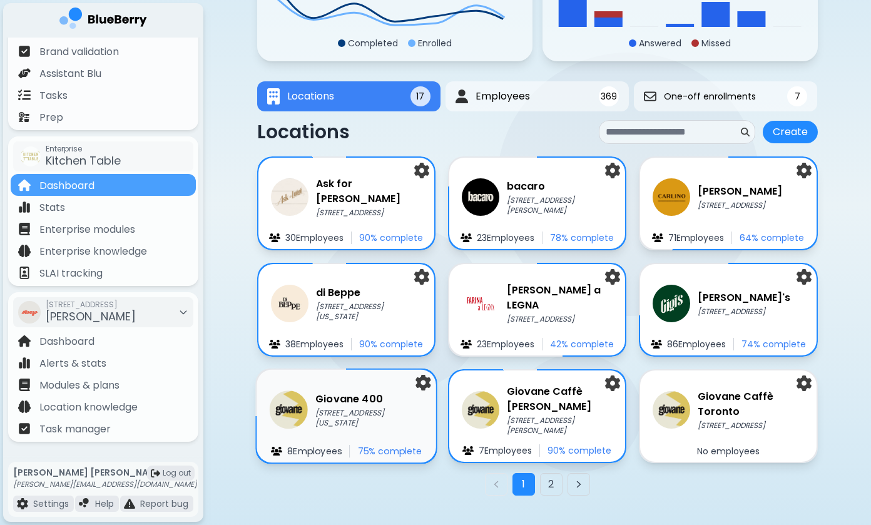
click at [327, 434] on div "Giovane [STREET_ADDRESS][US_STATE] Employee s 75 % complete" at bounding box center [346, 416] width 180 height 93
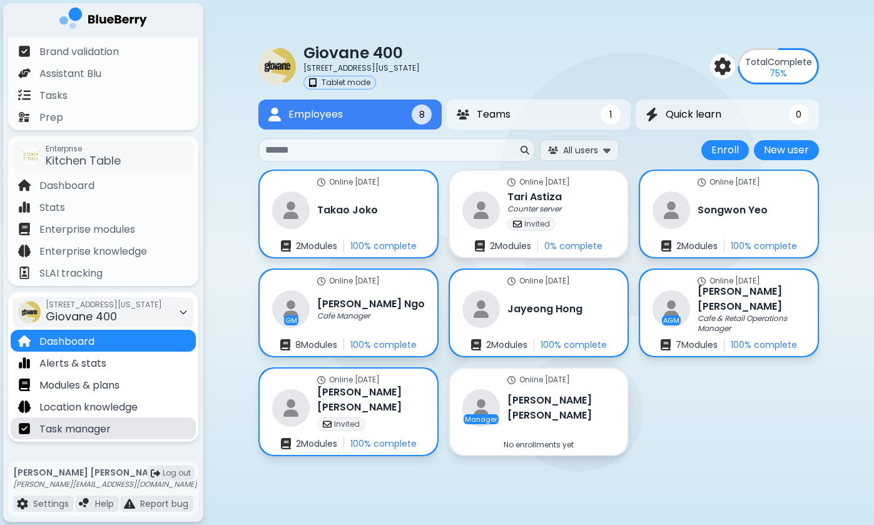
click at [101, 428] on p "Task manager" at bounding box center [74, 429] width 71 height 15
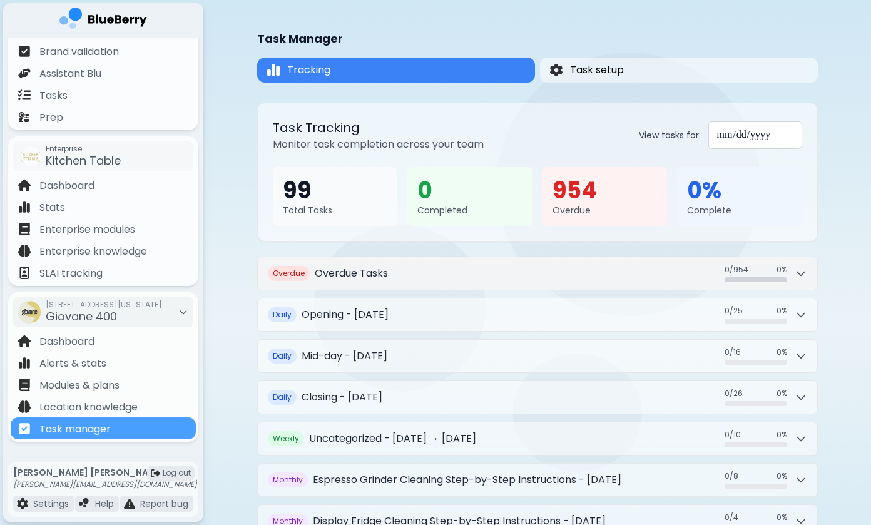
click at [434, 286] on button "Overdue Overdue Tasks 0 / 954 0 / 954 0 %" at bounding box center [537, 273] width 559 height 33
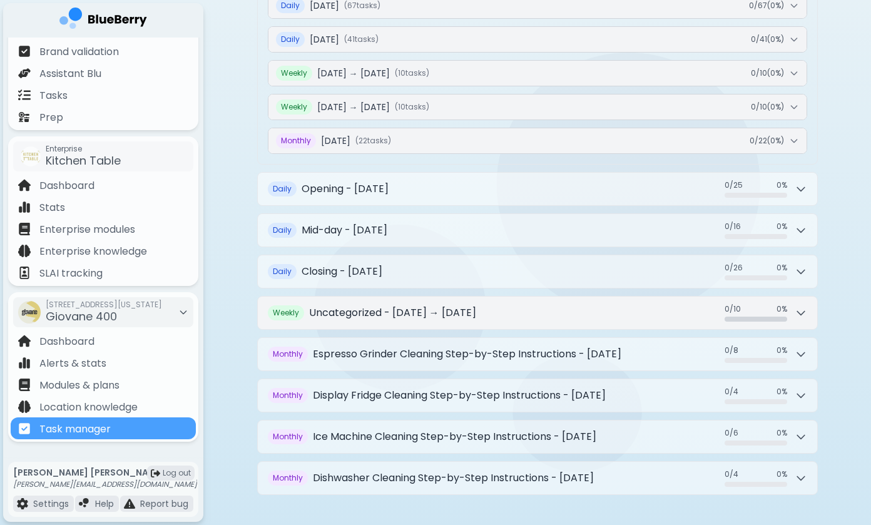
click at [455, 309] on h2 "Uncategorized - [DATE] → [DATE]" at bounding box center [392, 312] width 167 height 15
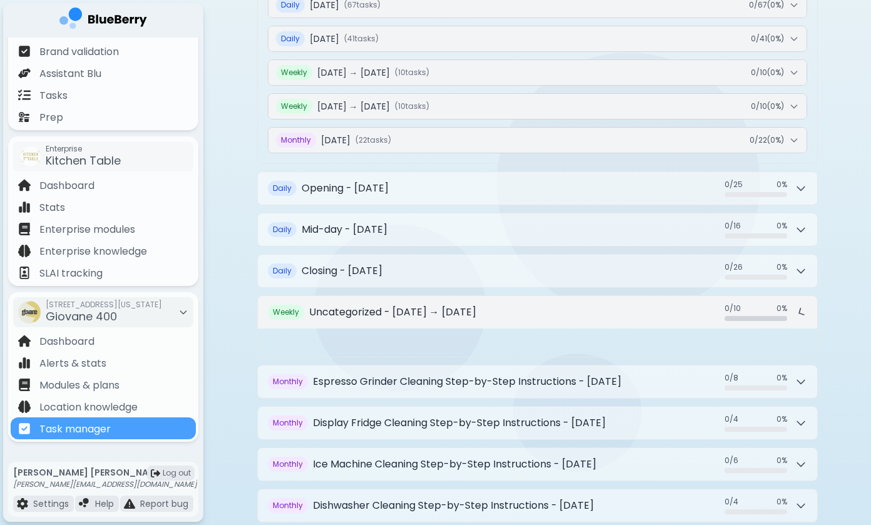
scroll to position [713, 0]
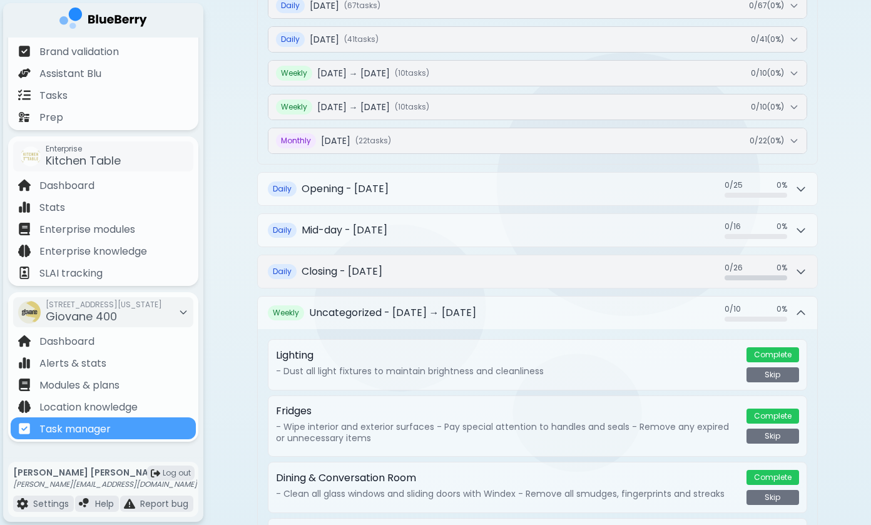
click at [455, 280] on button "Daily Closing - [DATE] 0 / 26 0 / 26 0 %" at bounding box center [537, 271] width 559 height 33
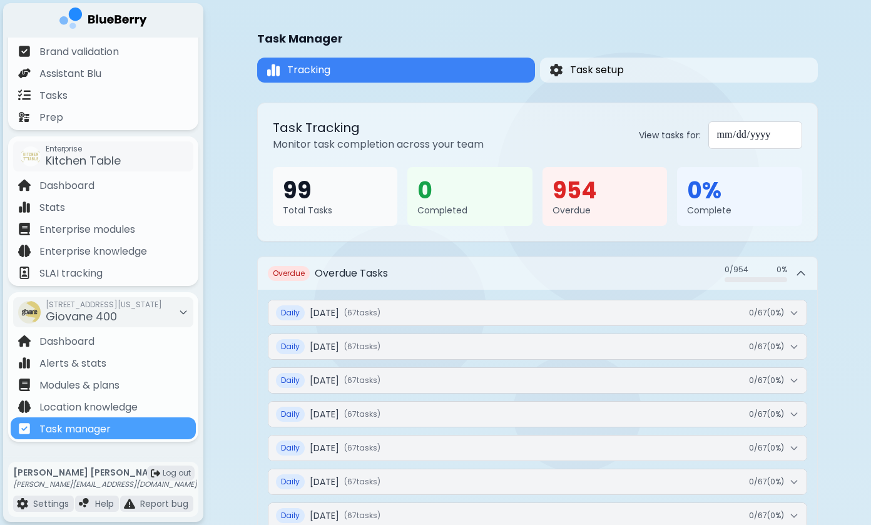
scroll to position [0, 0]
click at [686, 76] on button "Task setup" at bounding box center [679, 70] width 278 height 25
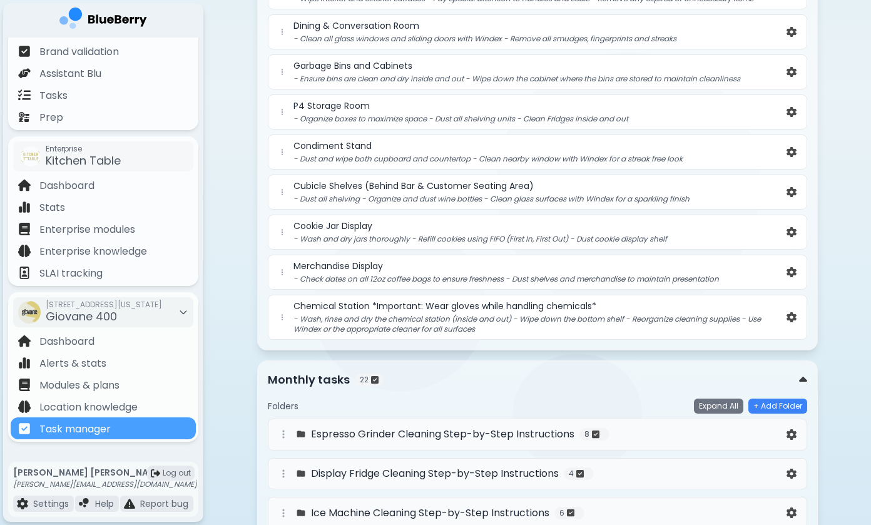
scroll to position [450, 0]
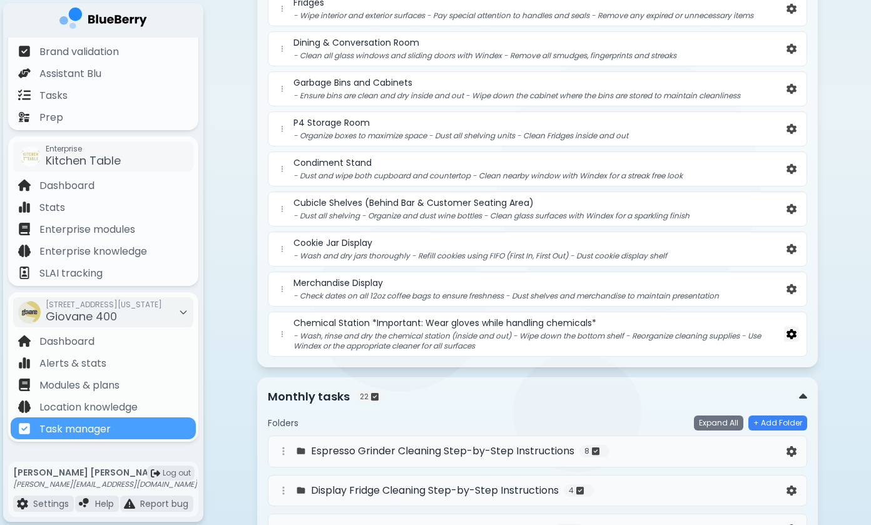
click at [792, 331] on img at bounding box center [791, 334] width 10 height 11
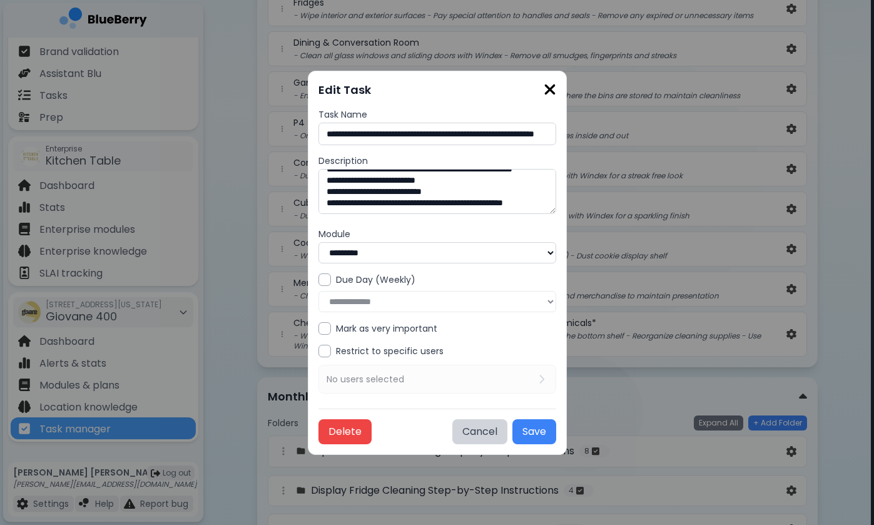
scroll to position [34, 0]
click at [551, 94] on img at bounding box center [550, 89] width 13 height 17
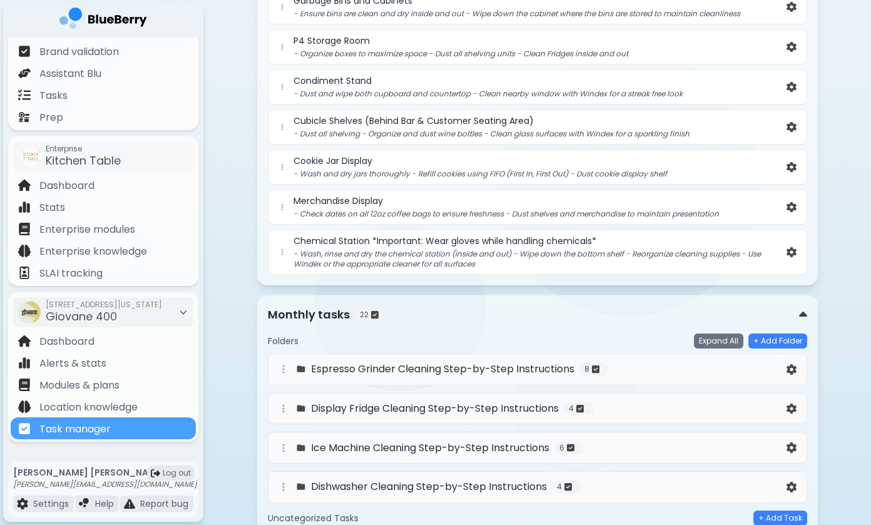
scroll to position [530, 0]
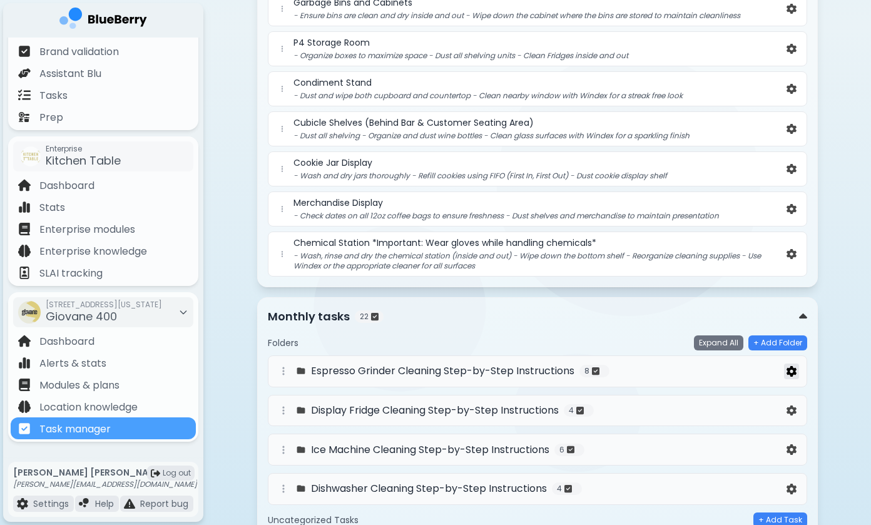
click at [791, 373] on img at bounding box center [791, 371] width 10 height 11
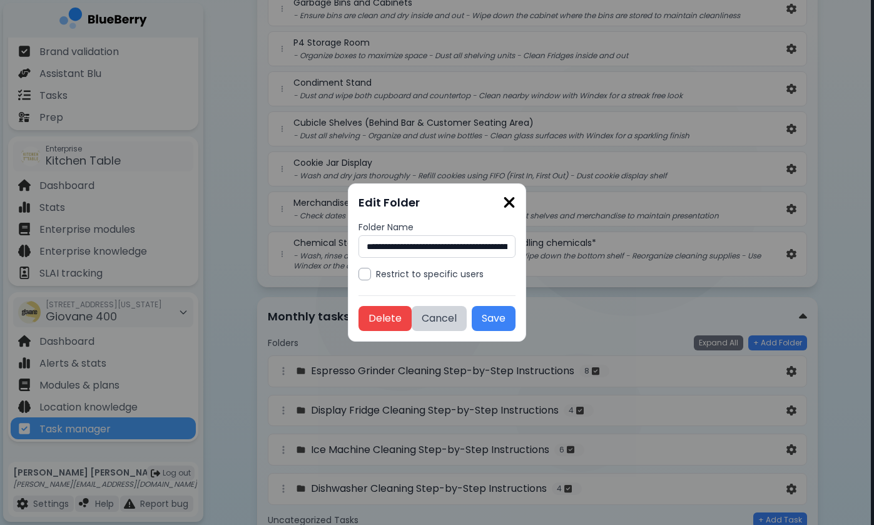
click at [515, 200] on img at bounding box center [509, 202] width 13 height 17
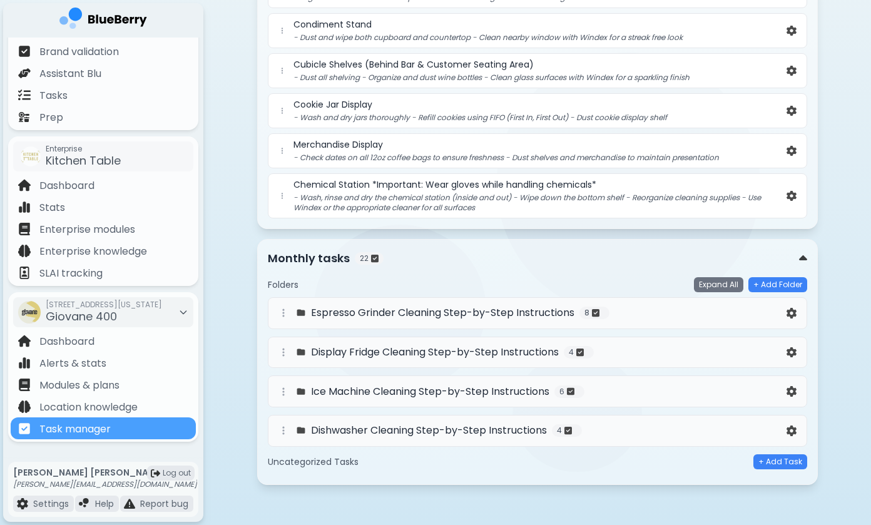
scroll to position [588, 0]
click at [378, 318] on h4 "Espresso Grinder Cleaning Step-by-Step Instructions" at bounding box center [442, 312] width 263 height 15
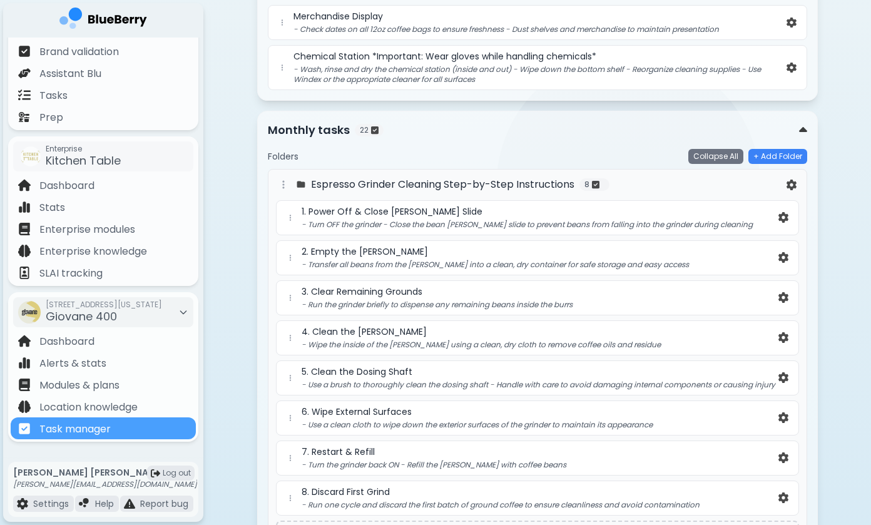
scroll to position [810, 0]
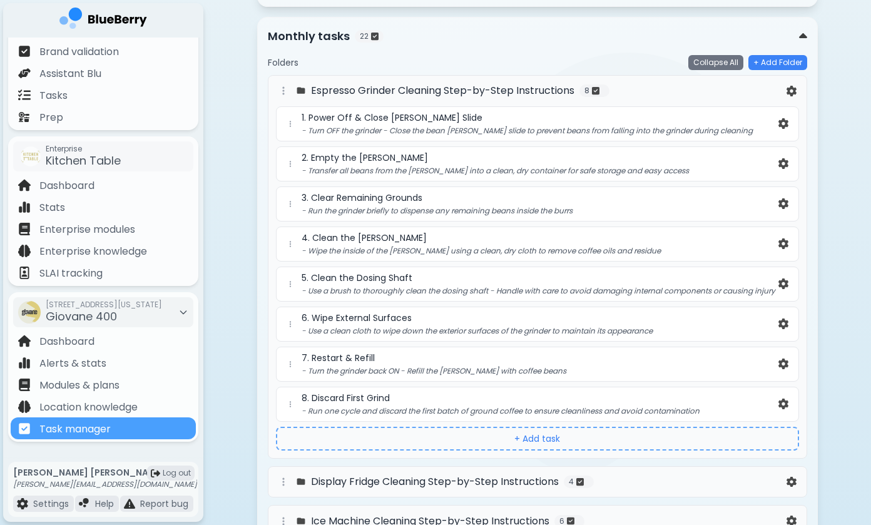
click at [551, 450] on button "+ Add task" at bounding box center [537, 439] width 523 height 24
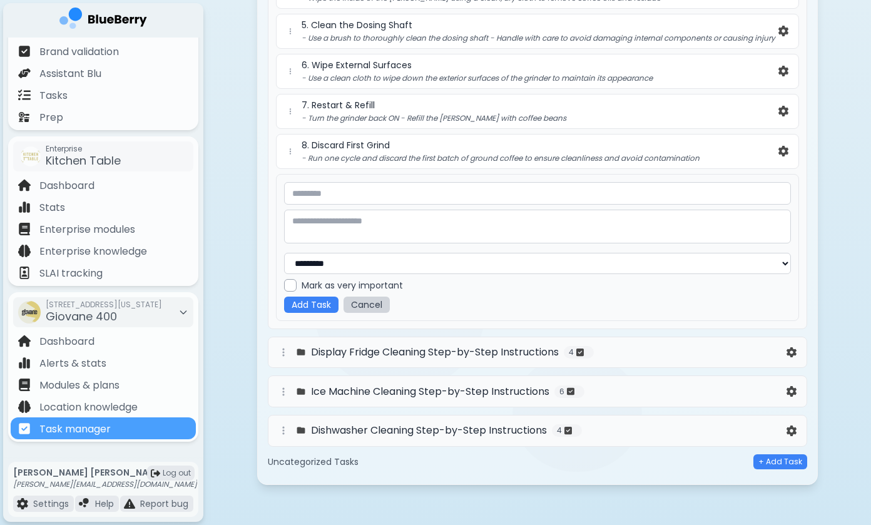
scroll to position [1070, 0]
click at [377, 304] on button "Cancel" at bounding box center [366, 305] width 46 height 16
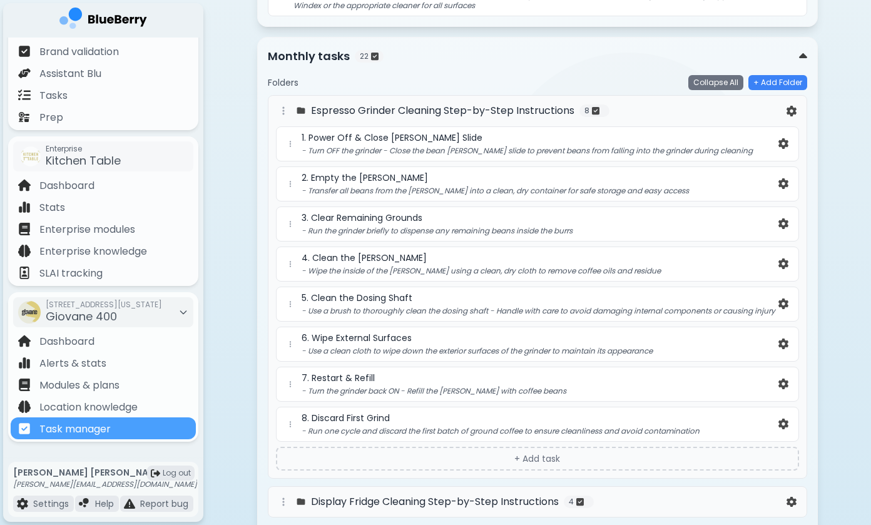
scroll to position [787, 0]
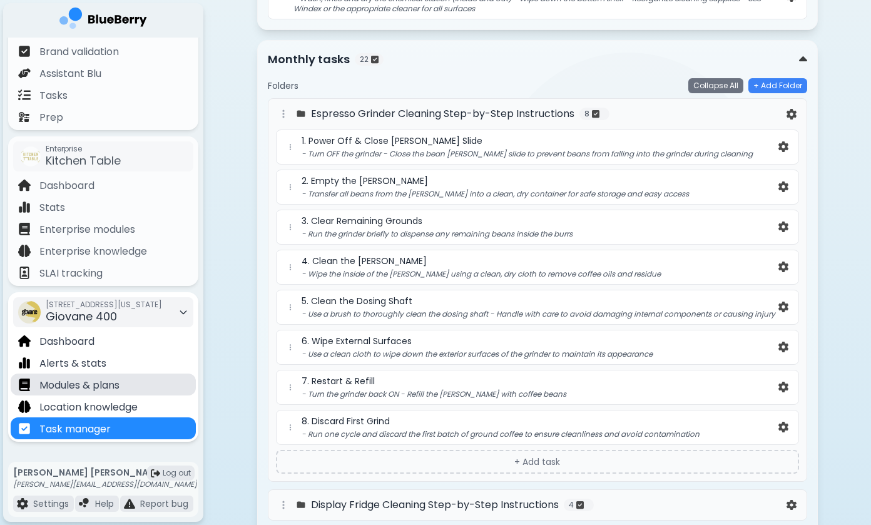
click at [89, 377] on div "Modules & plans" at bounding box center [68, 384] width 101 height 14
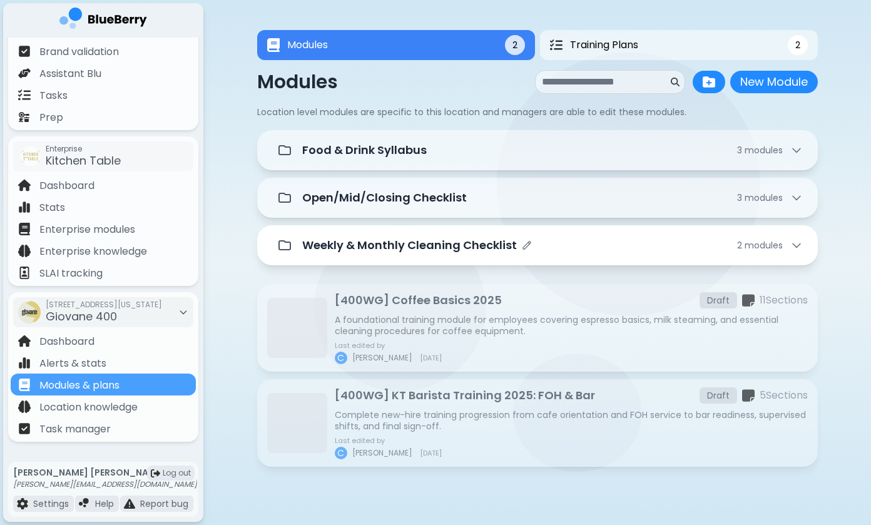
click at [392, 237] on p "Weekly & Monthly Cleaning Checklist" at bounding box center [409, 245] width 215 height 18
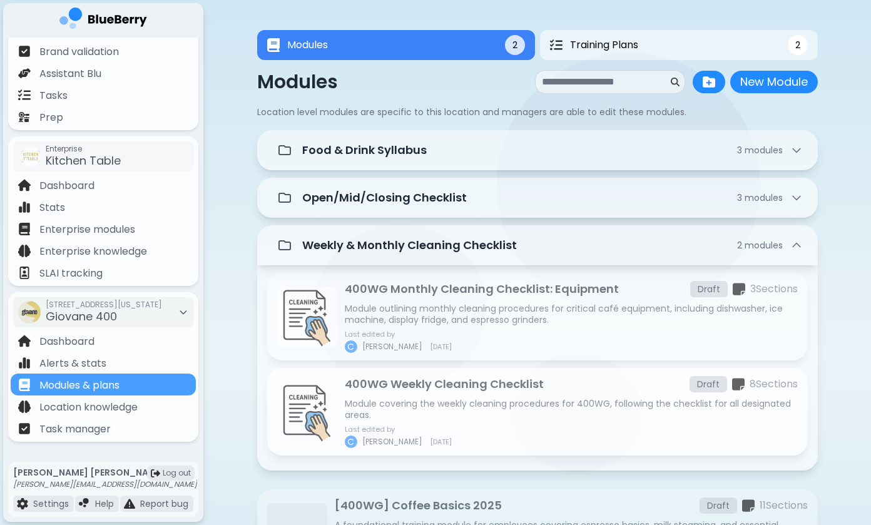
click at [462, 394] on div "400WG Weekly Cleaning Checklist Draft 8 Section s Module covering the weekly cl…" at bounding box center [571, 411] width 453 height 73
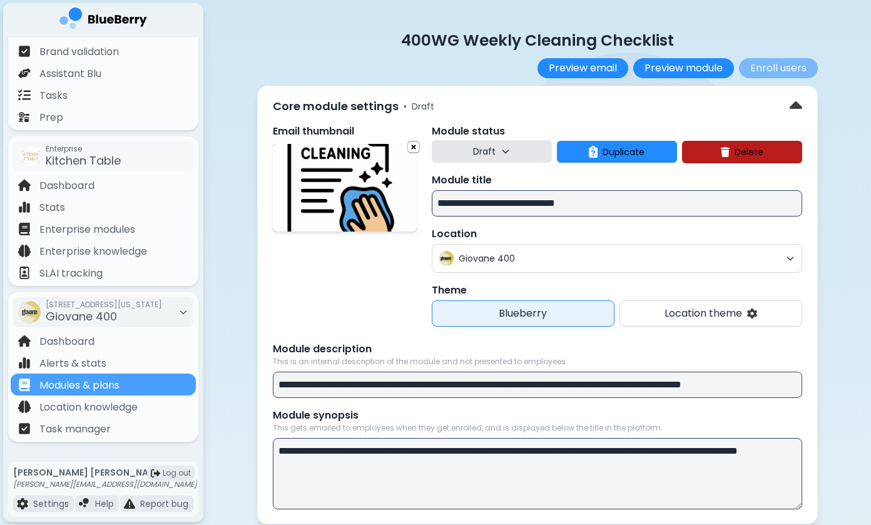
click at [464, 153] on button "Draft" at bounding box center [492, 151] width 120 height 23
click at [481, 212] on button "Live" at bounding box center [492, 208] width 45 height 25
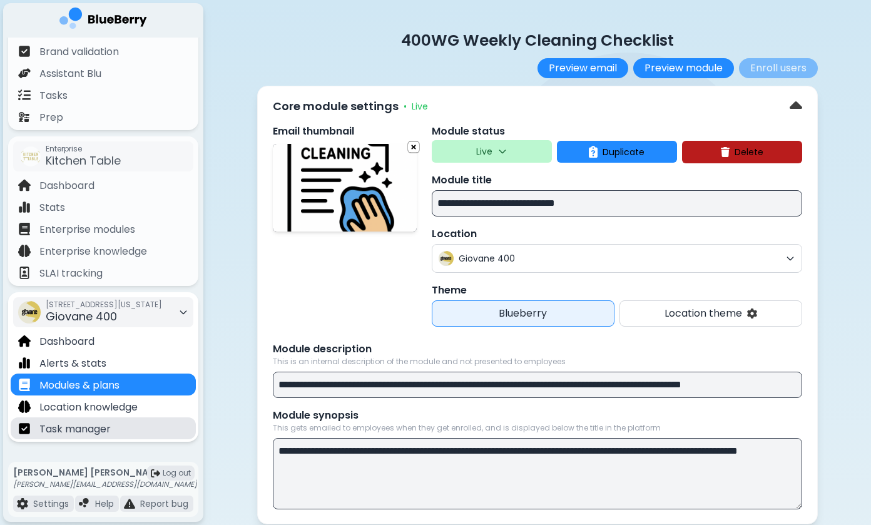
click at [119, 426] on div "Task manager" at bounding box center [103, 428] width 185 height 22
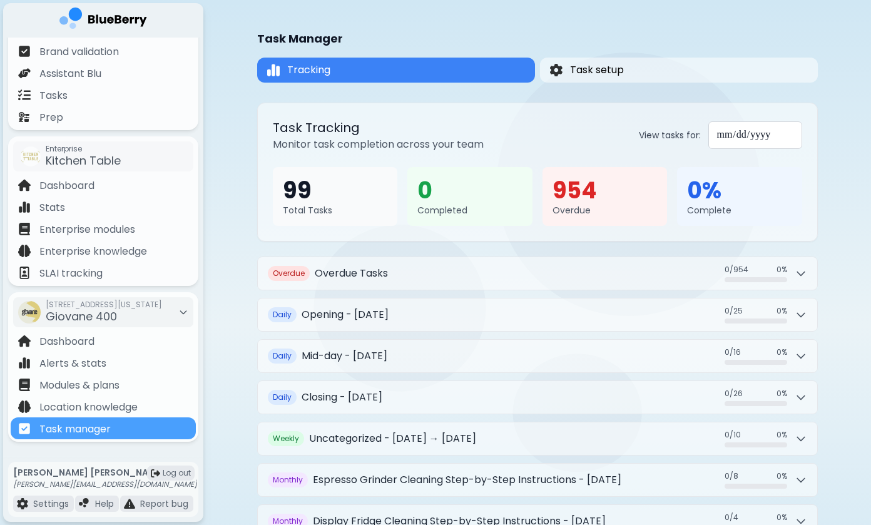
click at [687, 49] on div "**********" at bounding box center [537, 325] width 560 height 651
click at [687, 69] on button "Task setup" at bounding box center [678, 70] width 279 height 25
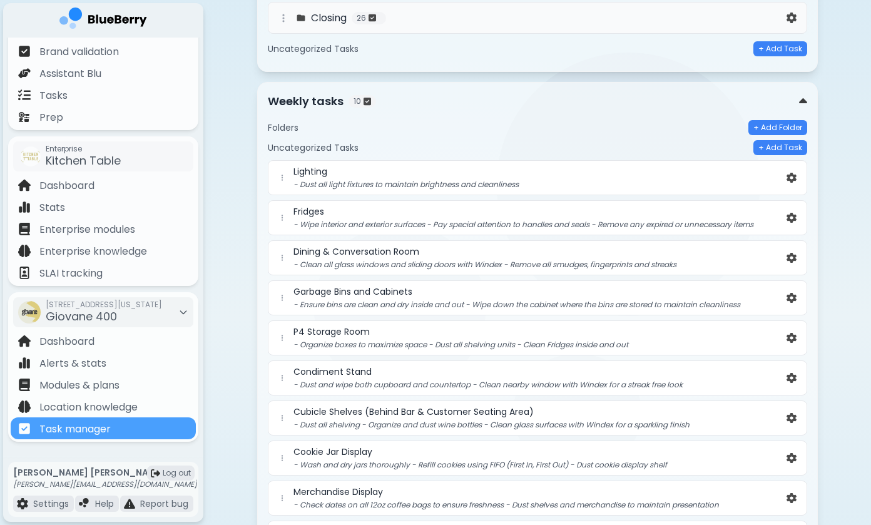
scroll to position [230, 0]
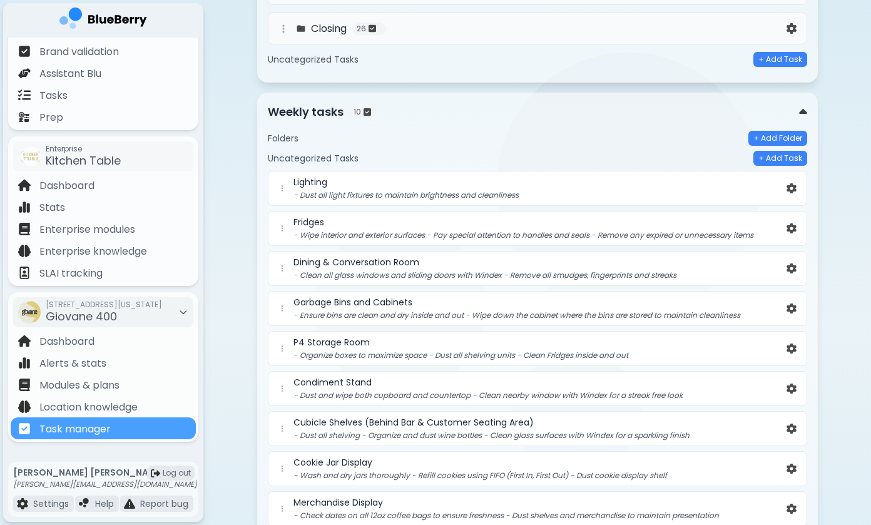
click at [804, 124] on div "Folders + Add Folder Uncategorized Tasks + Add Task Lighting - Dust all light f…" at bounding box center [537, 348] width 539 height 455
click at [804, 116] on img at bounding box center [803, 112] width 8 height 13
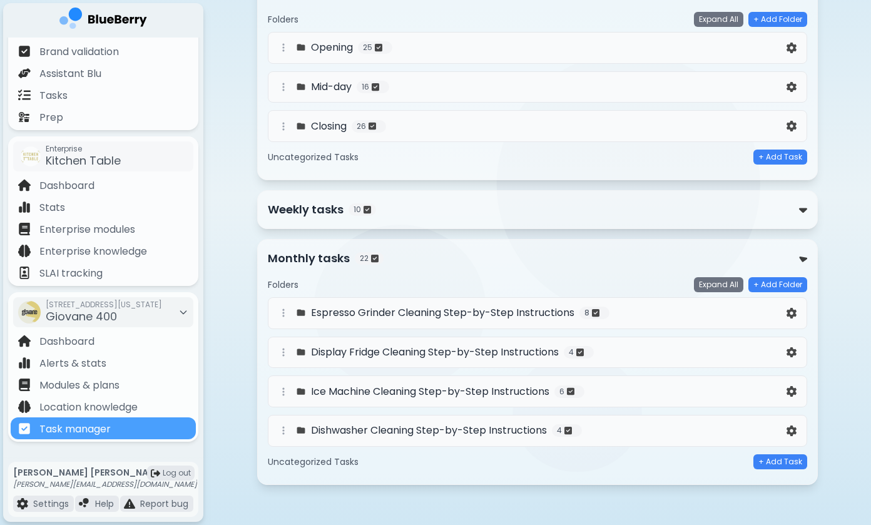
scroll to position [129, 0]
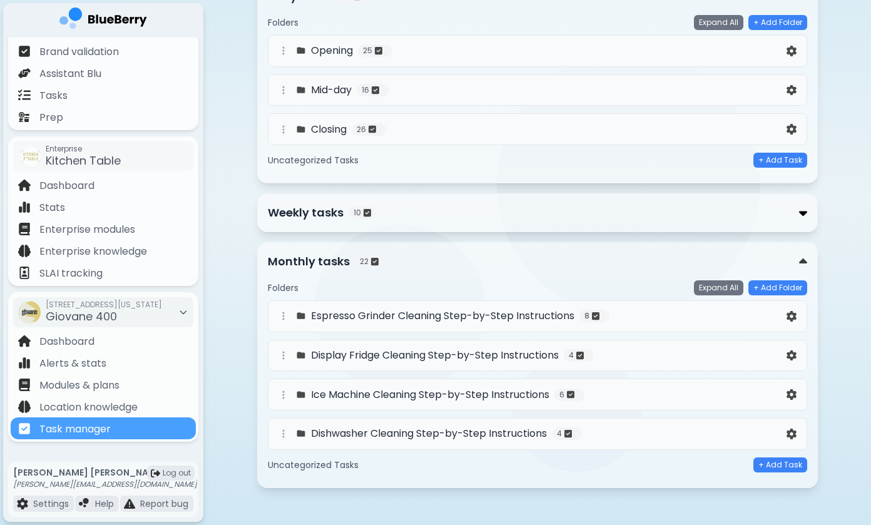
click at [799, 211] on img at bounding box center [803, 212] width 8 height 13
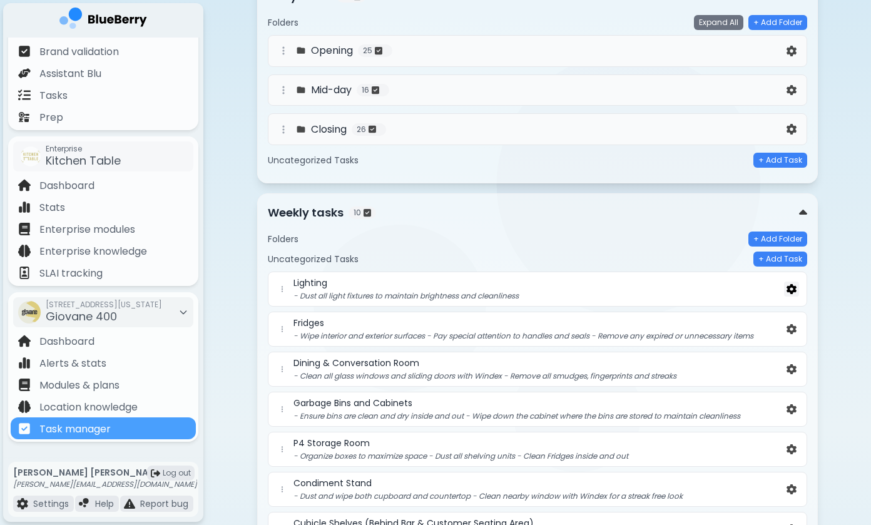
click at [793, 289] on img at bounding box center [791, 289] width 10 height 11
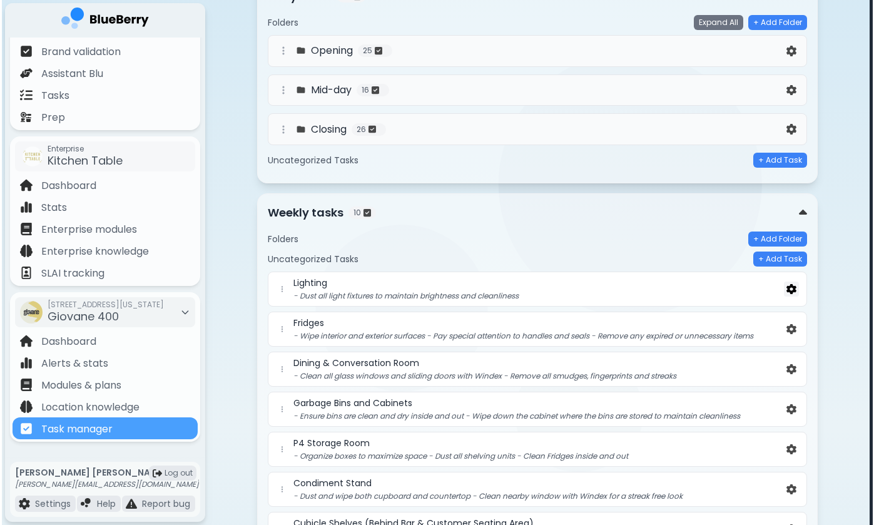
scroll to position [0, 0]
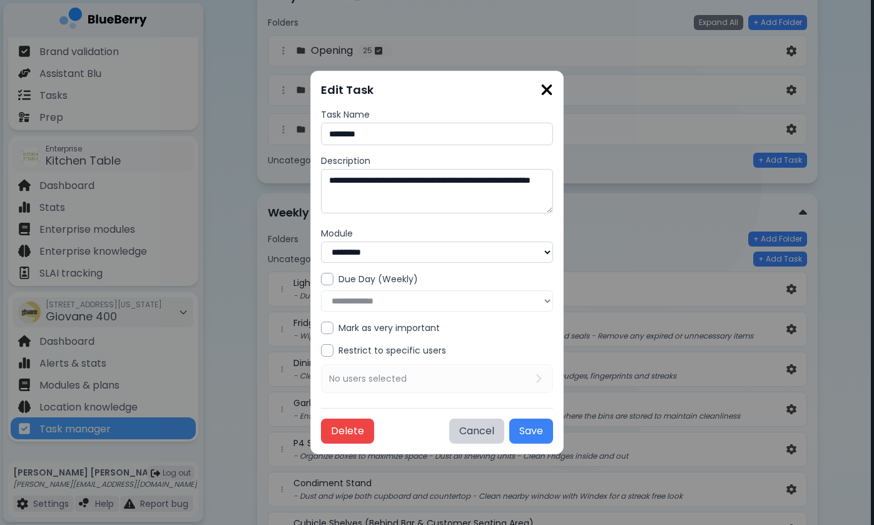
click at [405, 378] on div "Restrict to specific users No users selected" at bounding box center [437, 368] width 233 height 49
select select "***"
click at [524, 424] on button "Save" at bounding box center [531, 430] width 44 height 25
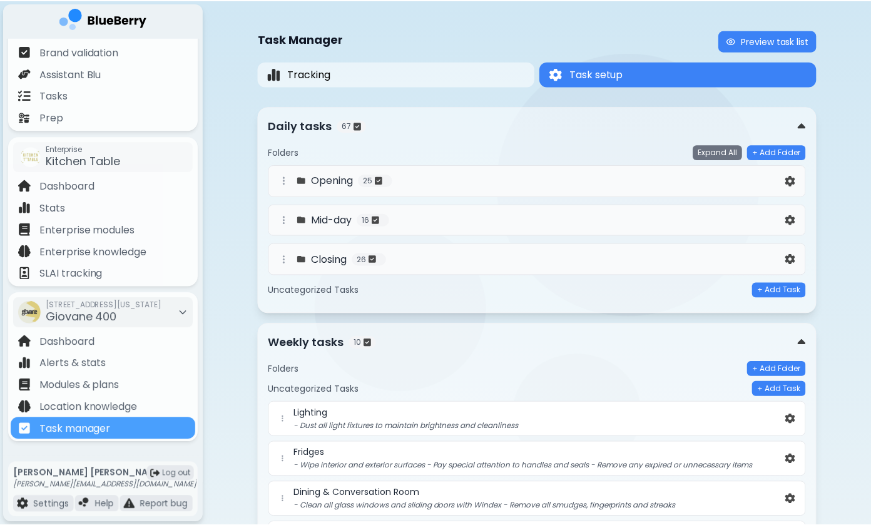
scroll to position [129, 0]
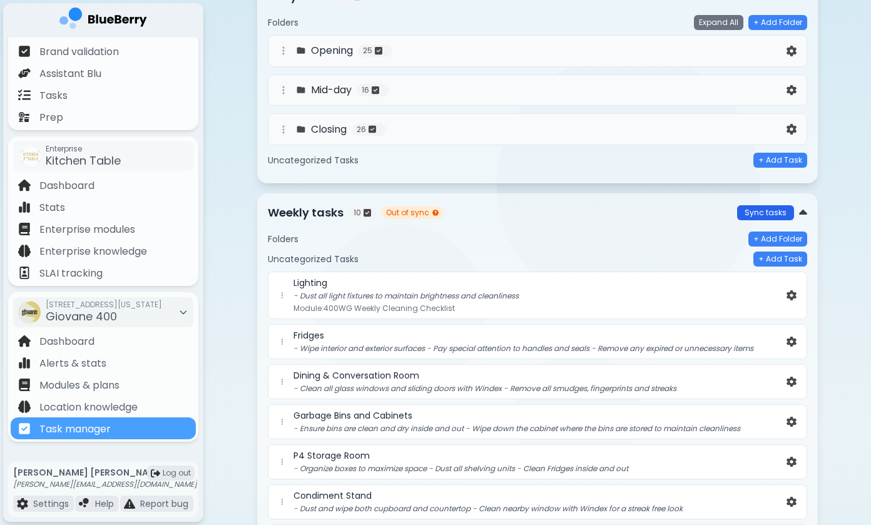
click at [747, 211] on button "Sync tasks" at bounding box center [765, 212] width 57 height 15
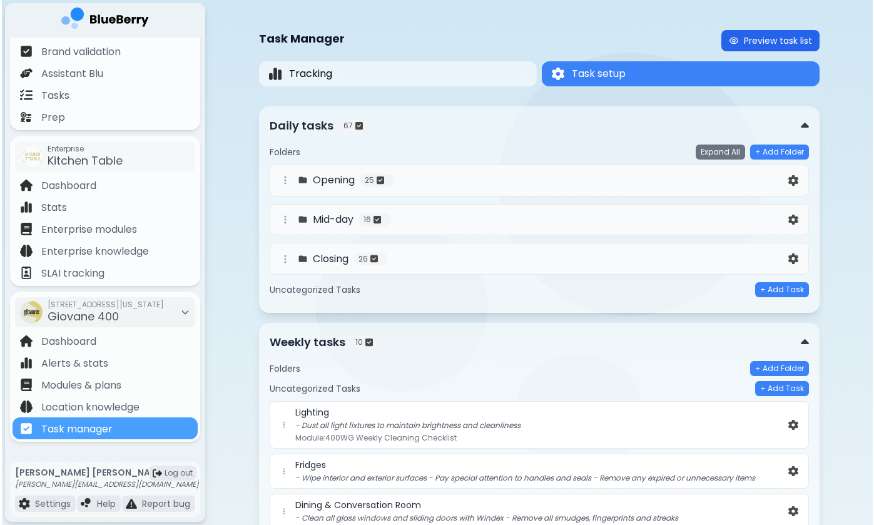
scroll to position [0, 0]
click at [788, 38] on button "Preview task list" at bounding box center [768, 40] width 98 height 21
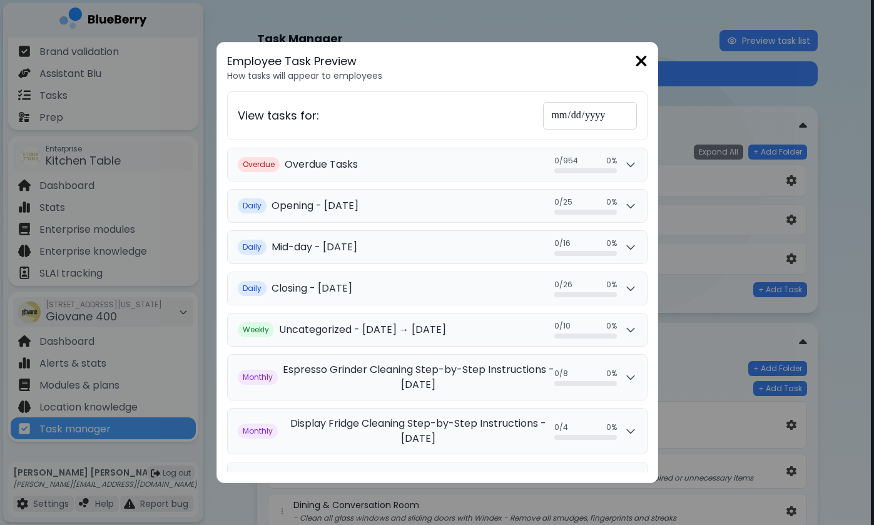
click at [583, 118] on input "**********" at bounding box center [590, 116] width 94 height 28
click at [489, 123] on div "**********" at bounding box center [437, 116] width 399 height 28
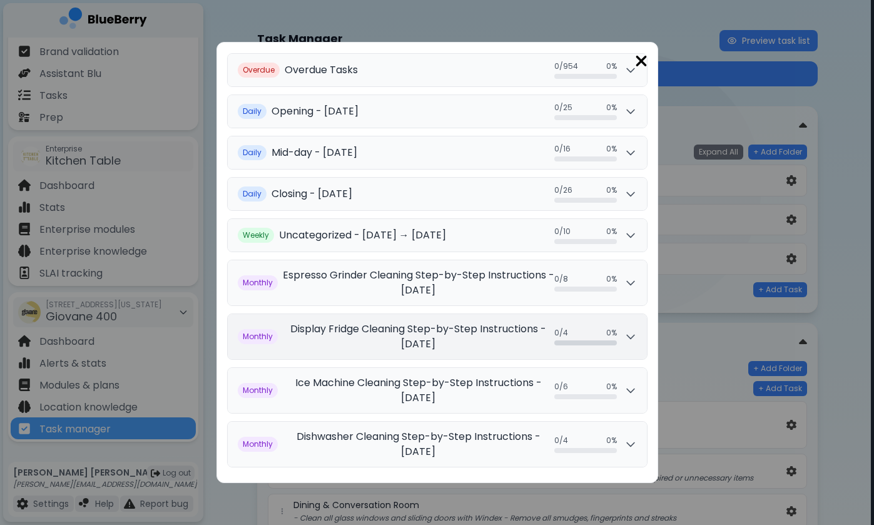
scroll to position [96, 0]
click at [472, 243] on button "Weekly Uncategorized - [DATE] → [DATE] 0 / 10 0 / 10 0 %" at bounding box center [437, 235] width 419 height 33
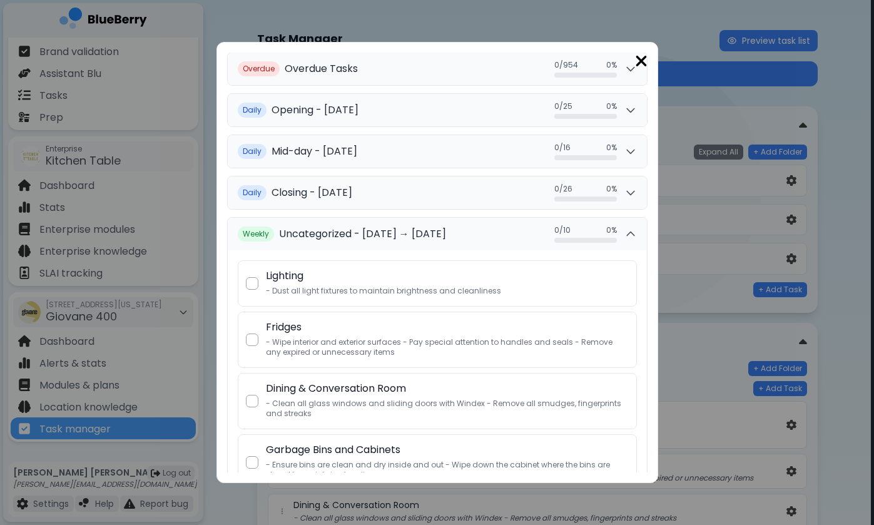
click at [251, 285] on div "Lighting - Dust all light fixtures to maintain brightness and cleanliness" at bounding box center [437, 283] width 399 height 46
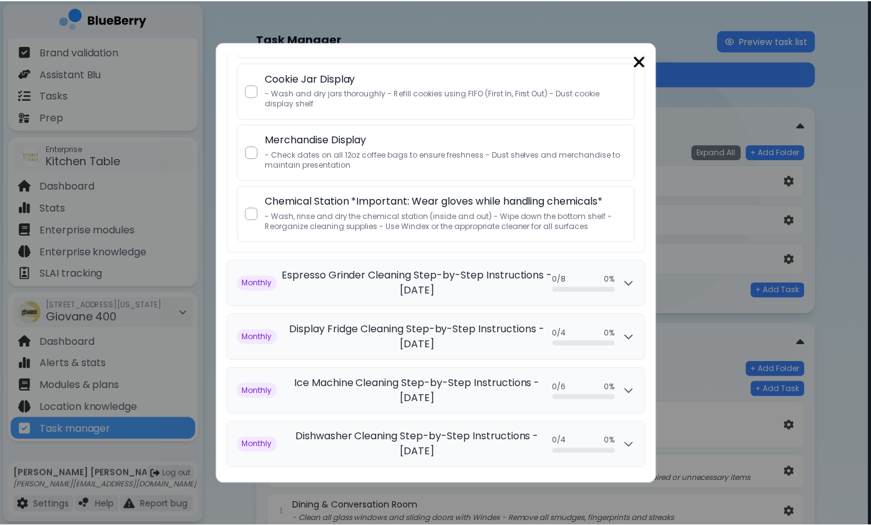
scroll to position [704, 0]
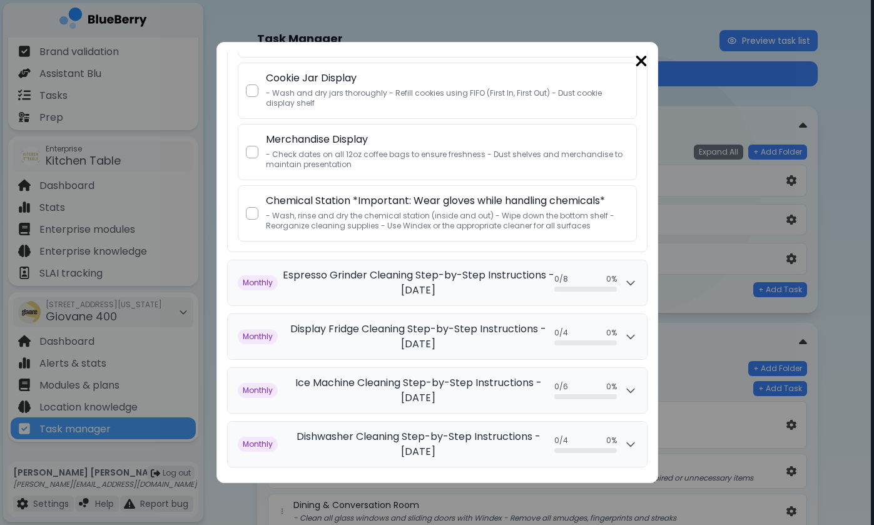
click at [641, 60] on img at bounding box center [641, 61] width 13 height 17
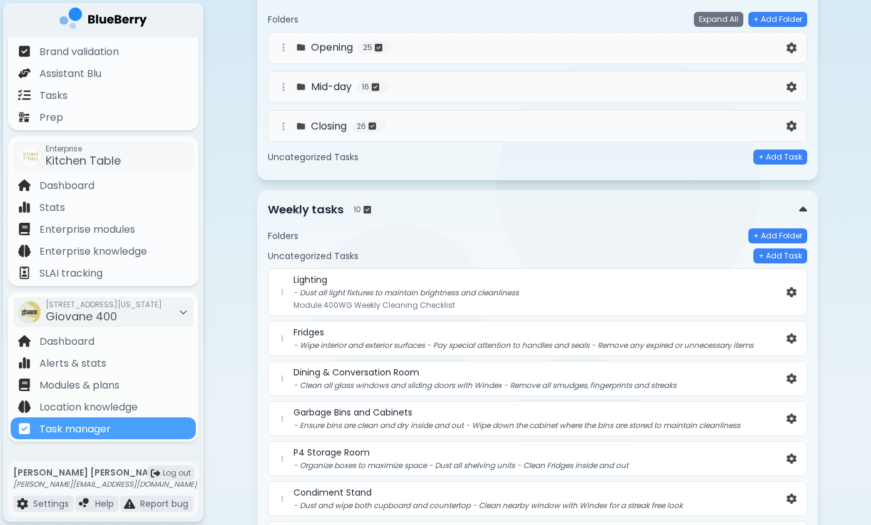
scroll to position [235, 0]
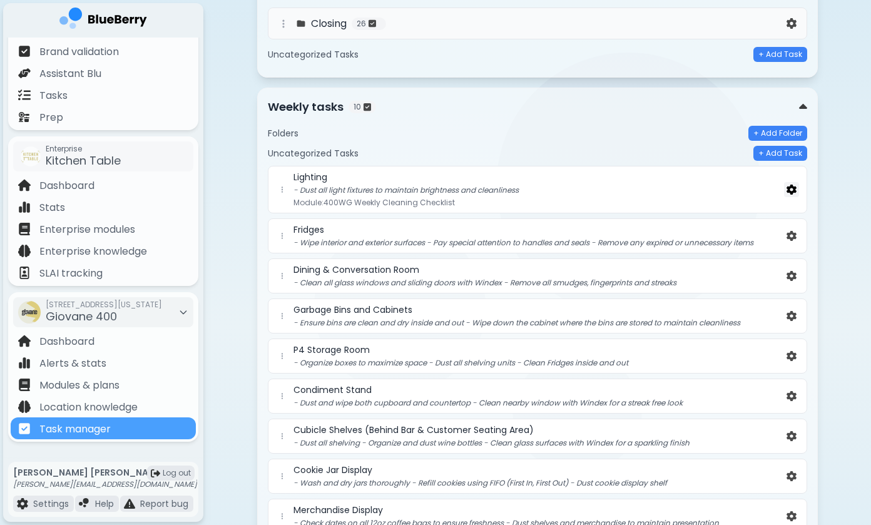
click at [792, 190] on img at bounding box center [791, 190] width 10 height 11
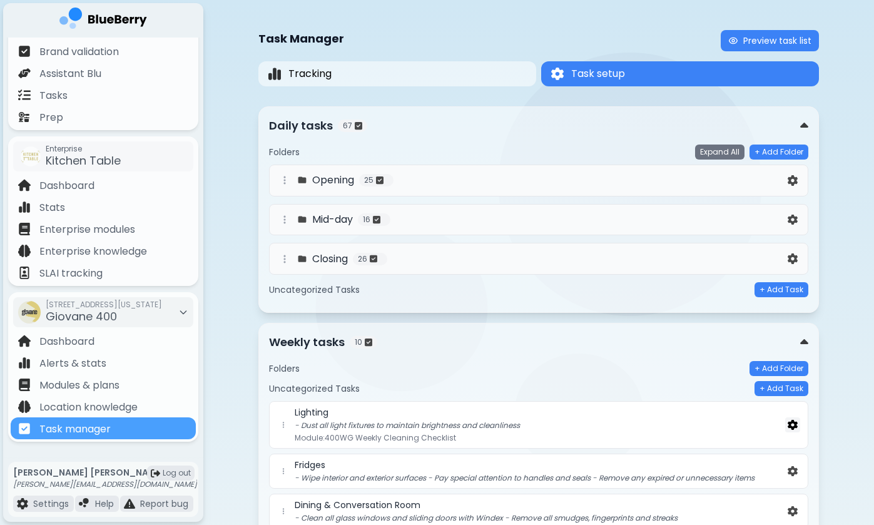
select select "***"
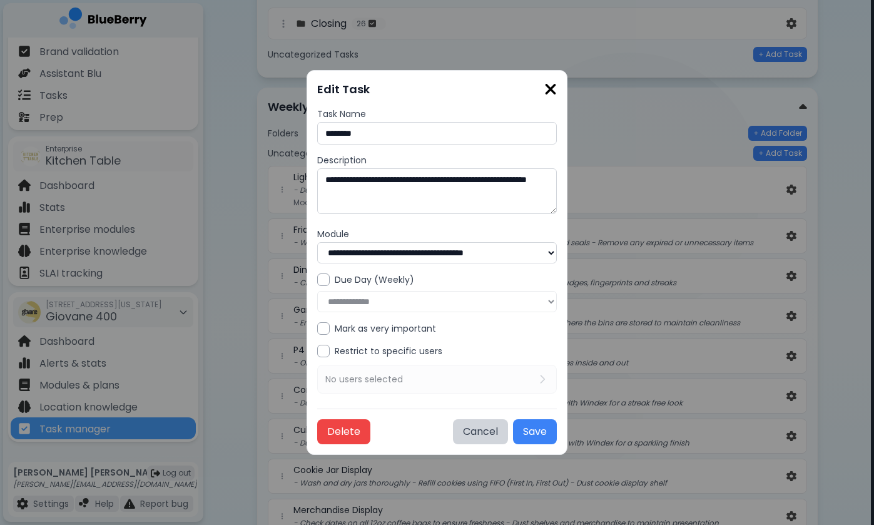
click at [576, 94] on div "**********" at bounding box center [437, 262] width 874 height 525
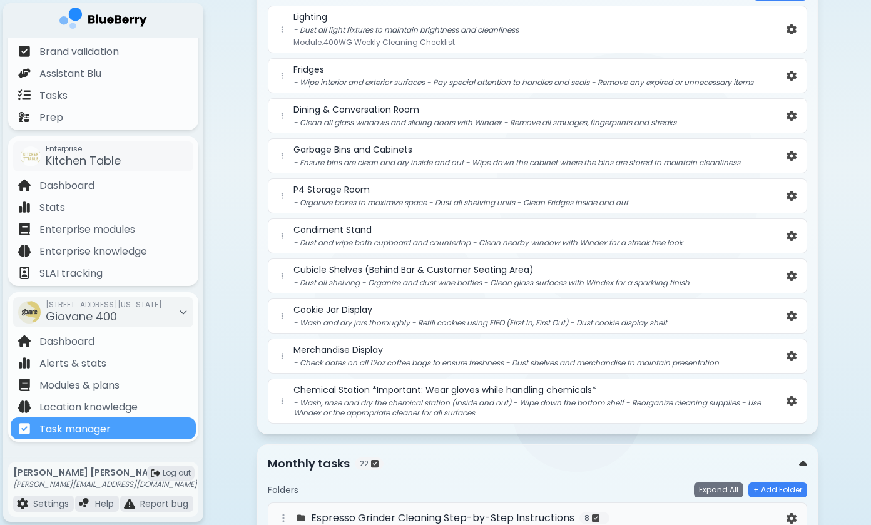
scroll to position [248, 0]
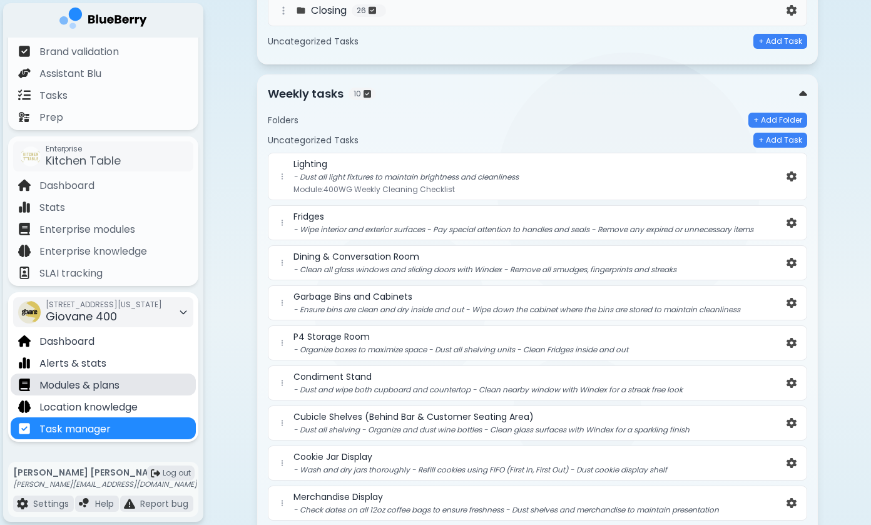
click at [116, 387] on p "Modules & plans" at bounding box center [79, 385] width 80 height 15
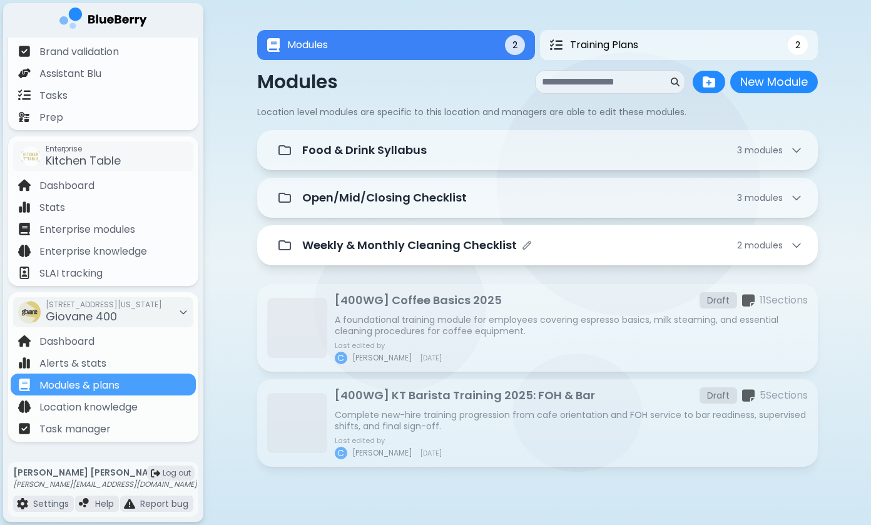
click at [335, 248] on p "Weekly & Monthly Cleaning Checklist" at bounding box center [409, 245] width 215 height 18
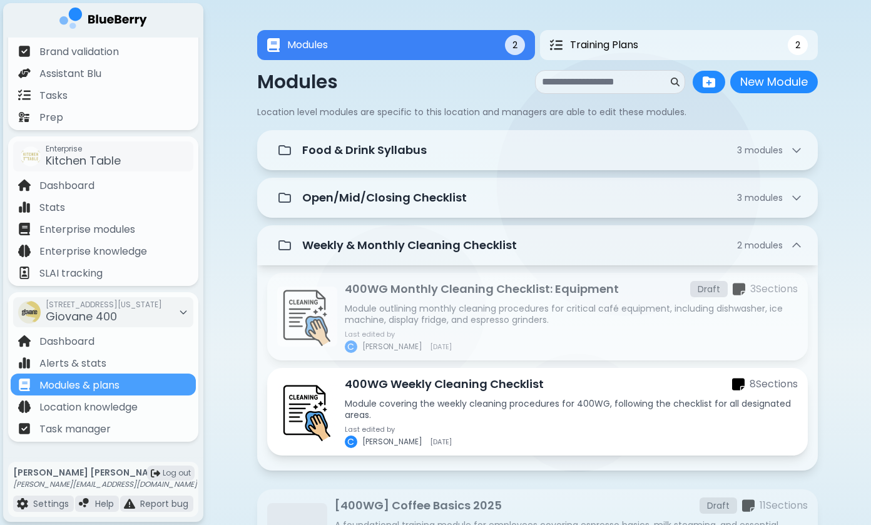
click at [391, 417] on p "Module covering the weekly cleaning procedures for 400WG, following the checkli…" at bounding box center [571, 409] width 453 height 23
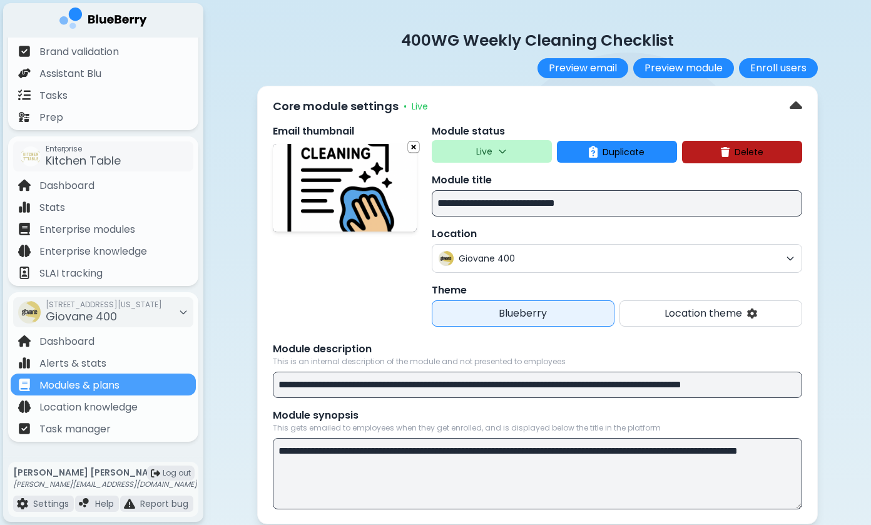
click at [479, 151] on p "Live" at bounding box center [484, 151] width 16 height 11
click at [483, 174] on button "Draft" at bounding box center [492, 183] width 45 height 25
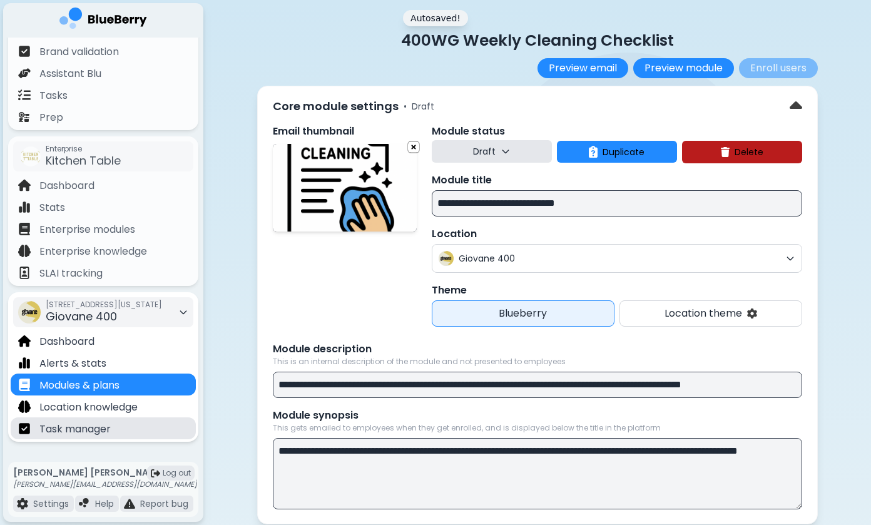
click at [83, 425] on p "Task manager" at bounding box center [74, 429] width 71 height 15
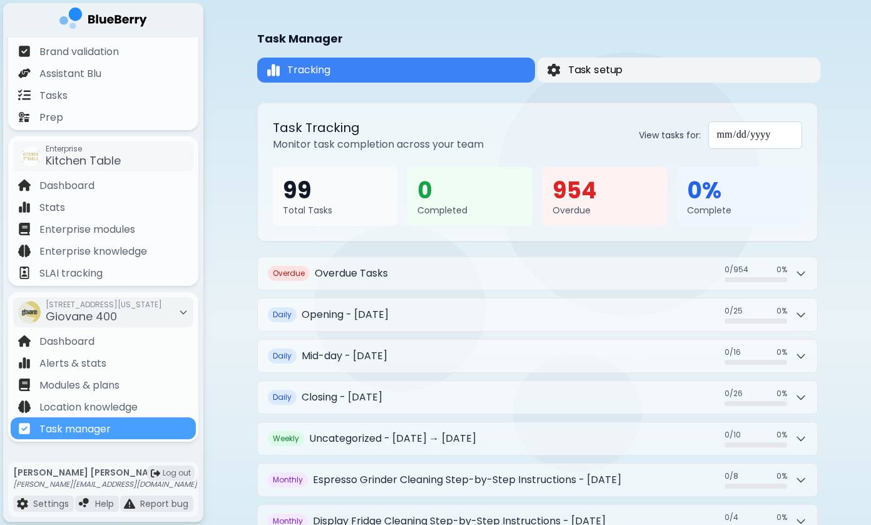
click at [682, 81] on button "Task setup" at bounding box center [678, 71] width 283 height 26
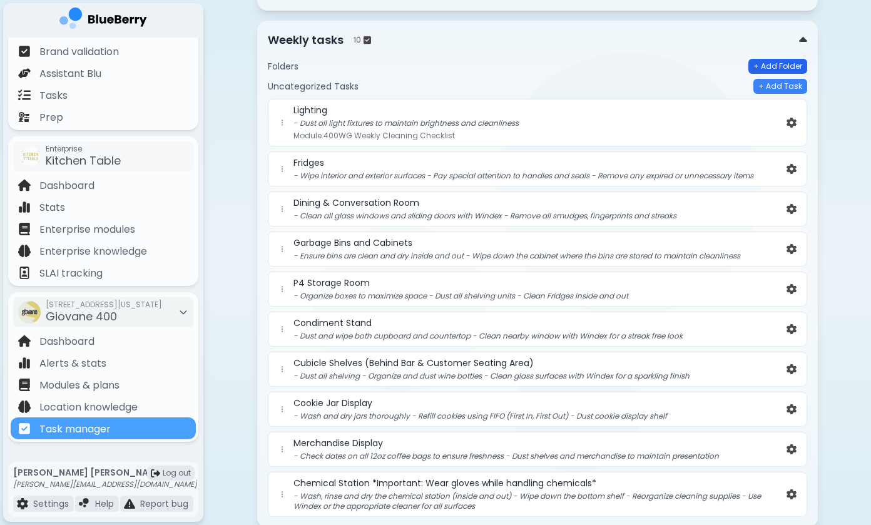
scroll to position [315, 0]
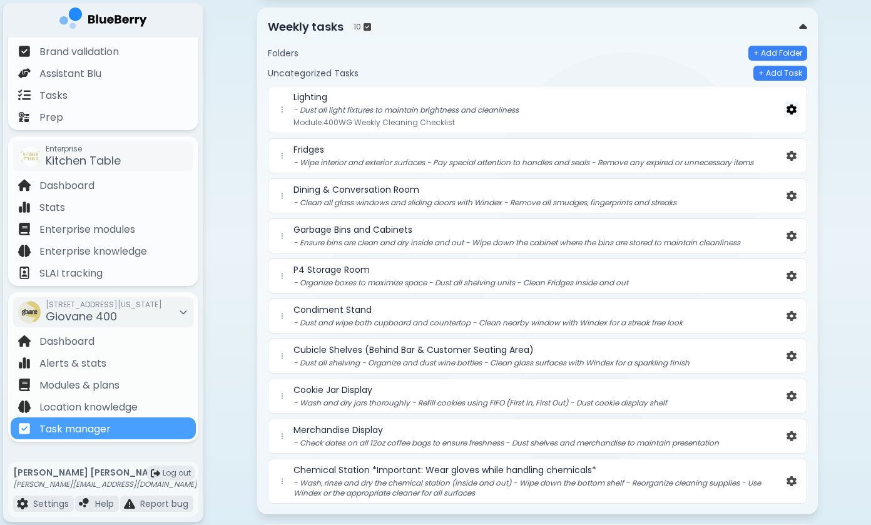
click at [789, 108] on img at bounding box center [791, 109] width 10 height 11
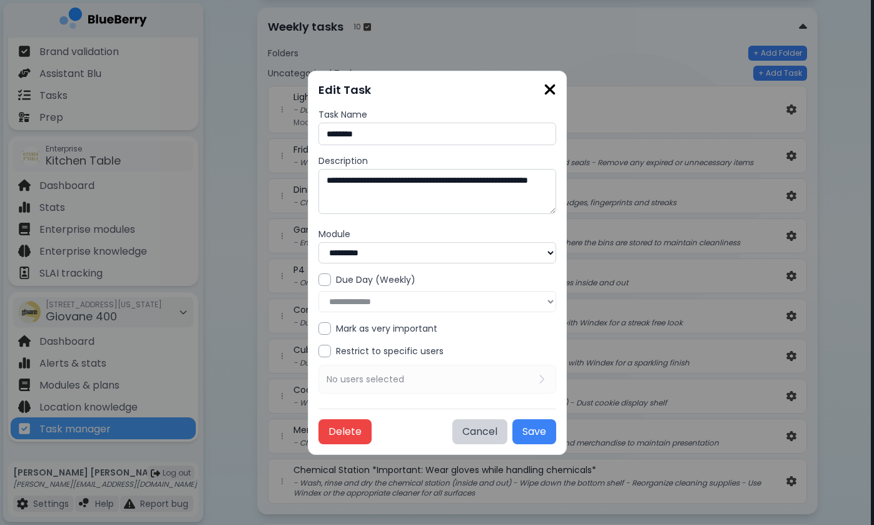
click at [549, 90] on img at bounding box center [550, 89] width 13 height 17
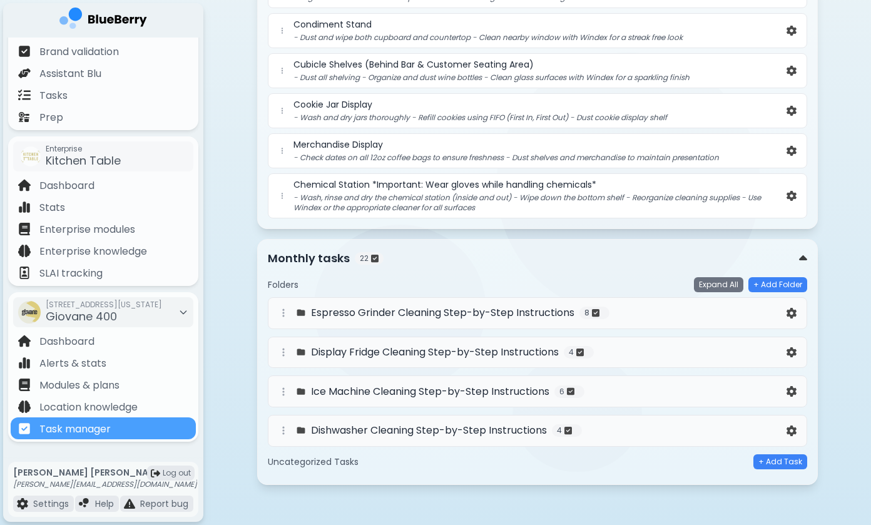
scroll to position [601, 0]
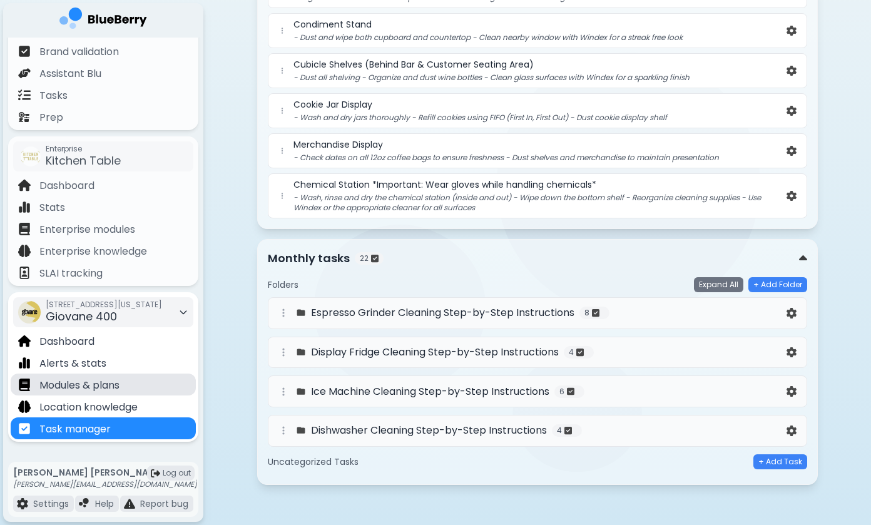
click at [115, 380] on p "Modules & plans" at bounding box center [79, 385] width 80 height 15
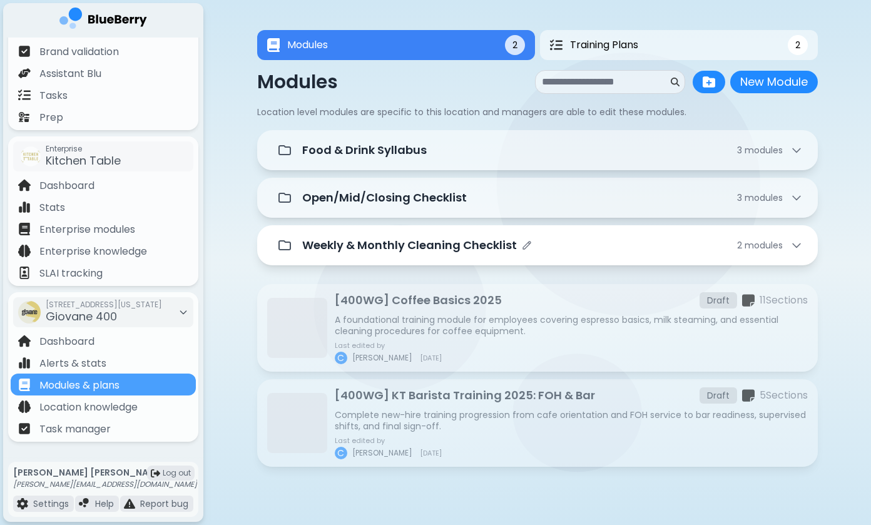
click at [413, 245] on p "Weekly & Monthly Cleaning Checklist" at bounding box center [409, 245] width 215 height 18
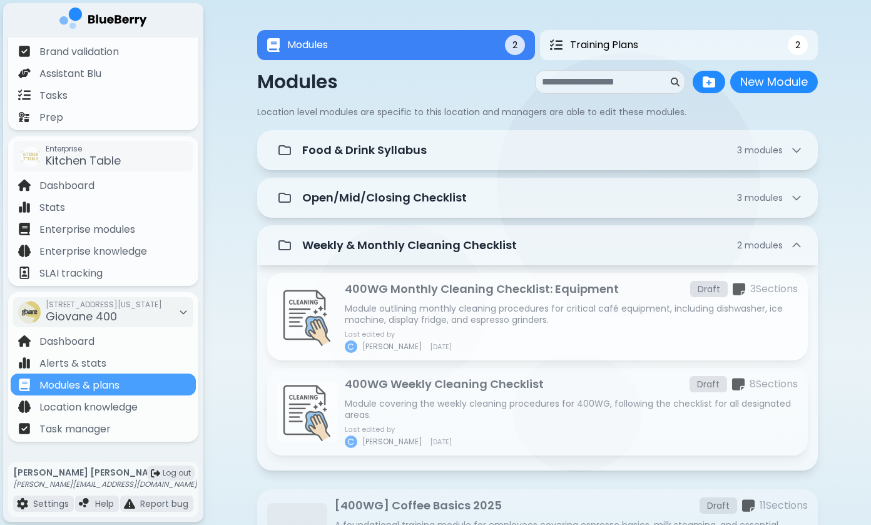
click at [417, 313] on p "Module outlining monthly cleaning procedures for critical café equipment, inclu…" at bounding box center [571, 314] width 453 height 23
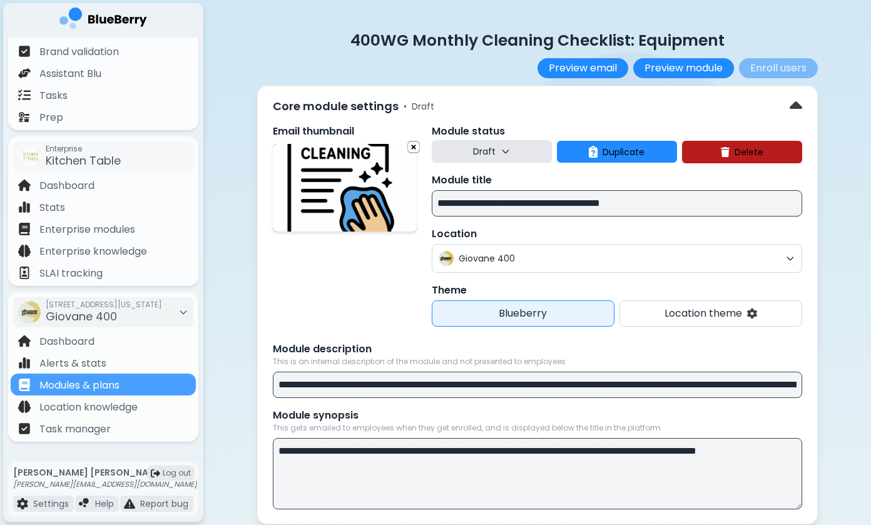
click at [469, 154] on button "Draft" at bounding box center [492, 151] width 120 height 23
click at [475, 206] on button "Live" at bounding box center [492, 208] width 45 height 25
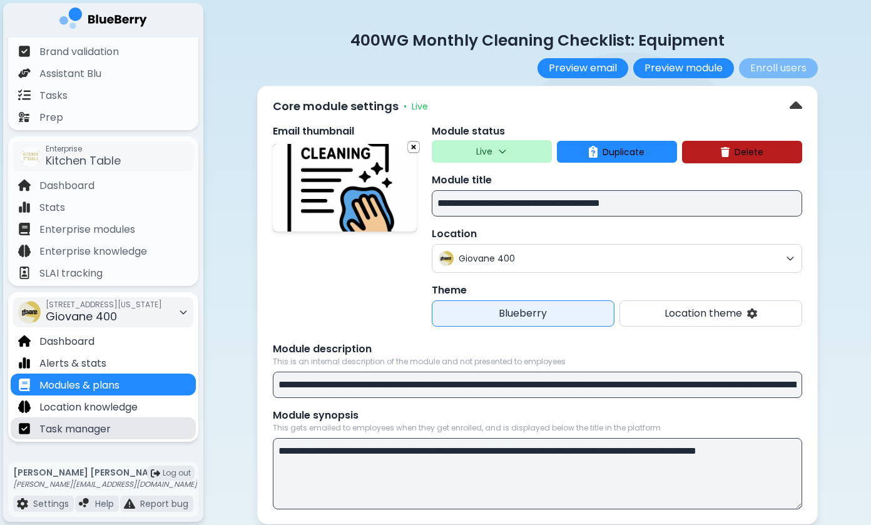
click at [119, 435] on div "Task manager" at bounding box center [103, 428] width 185 height 22
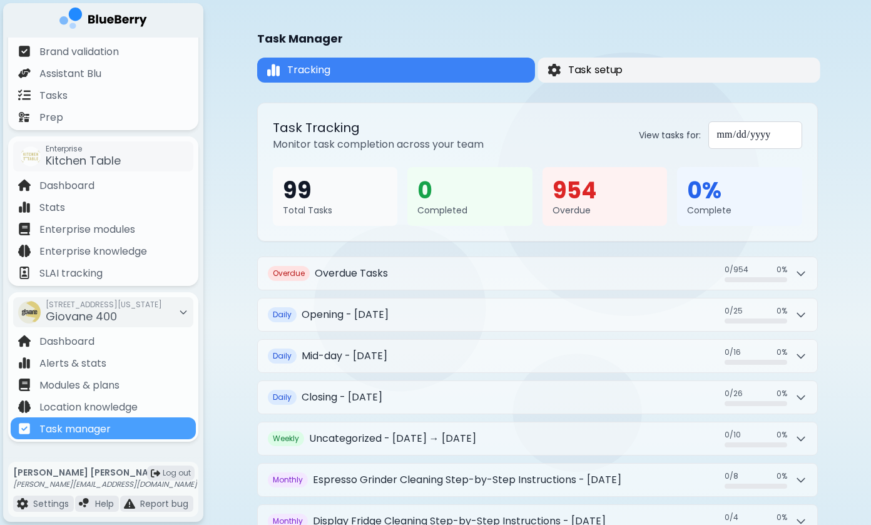
click at [716, 72] on button "Task setup" at bounding box center [678, 71] width 282 height 26
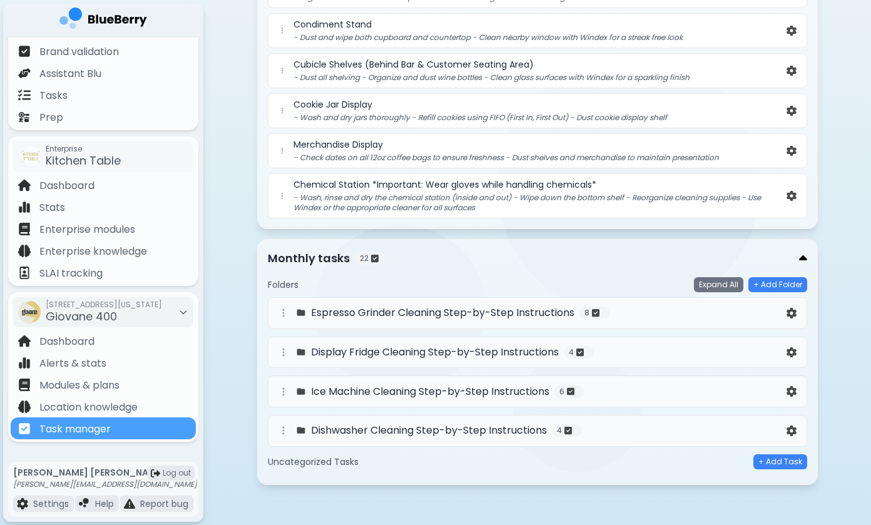
click at [803, 256] on img at bounding box center [803, 258] width 8 height 13
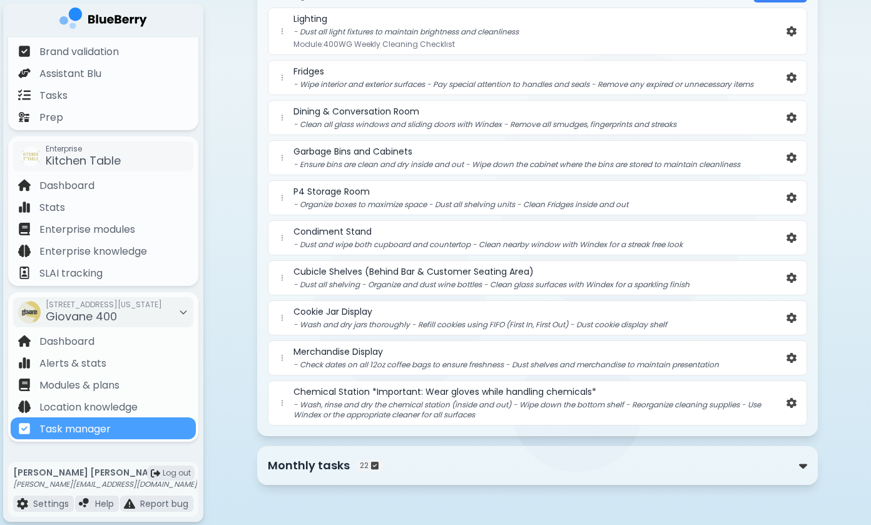
scroll to position [393, 0]
click at [801, 460] on img at bounding box center [803, 465] width 8 height 13
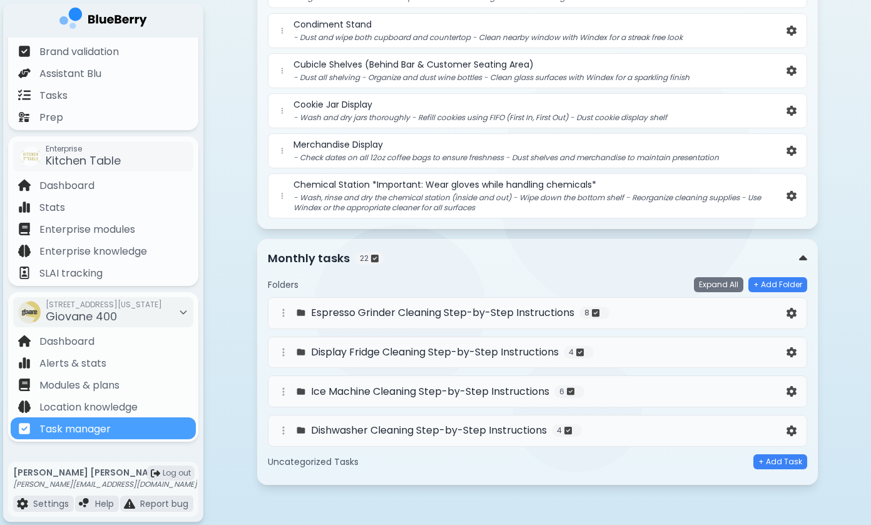
scroll to position [601, 0]
click at [789, 313] on img at bounding box center [791, 313] width 10 height 11
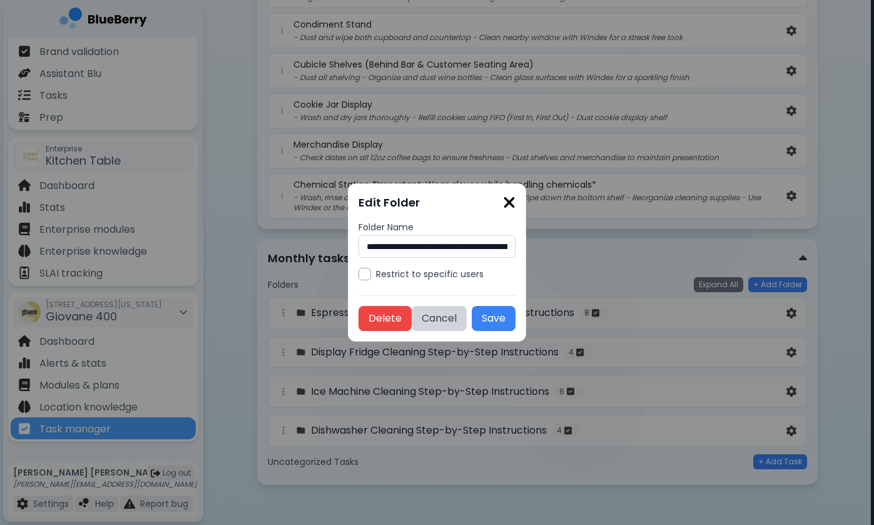
click at [515, 194] on img at bounding box center [509, 202] width 13 height 17
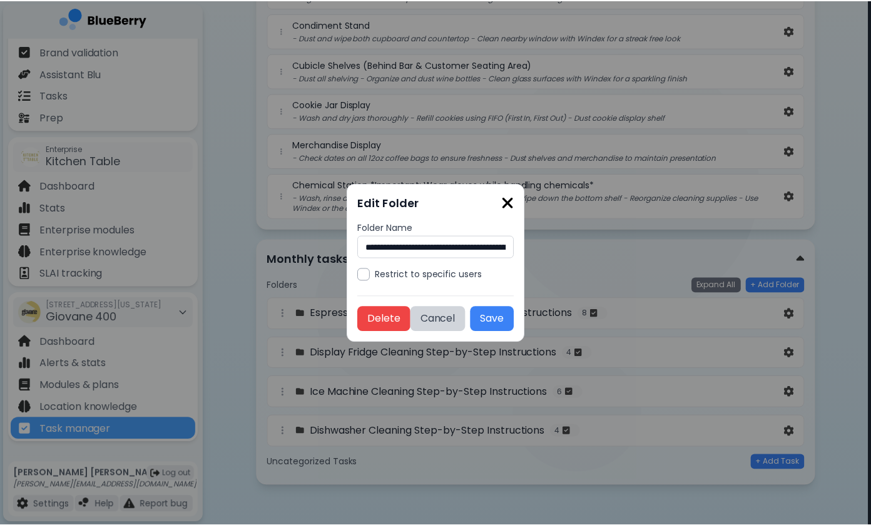
scroll to position [601, 0]
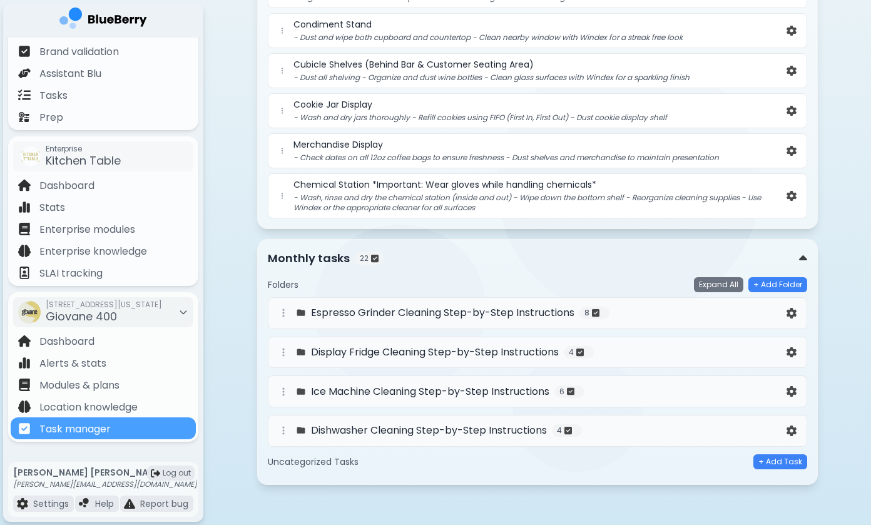
click at [624, 317] on div "Espresso Grinder Cleaning Step-by-Step Instructions 8" at bounding box center [530, 312] width 508 height 15
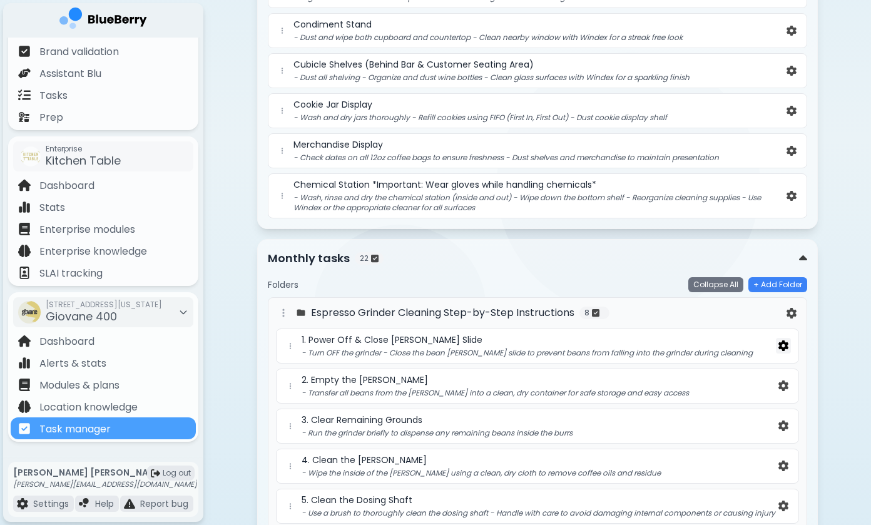
click at [781, 348] on img at bounding box center [783, 345] width 10 height 11
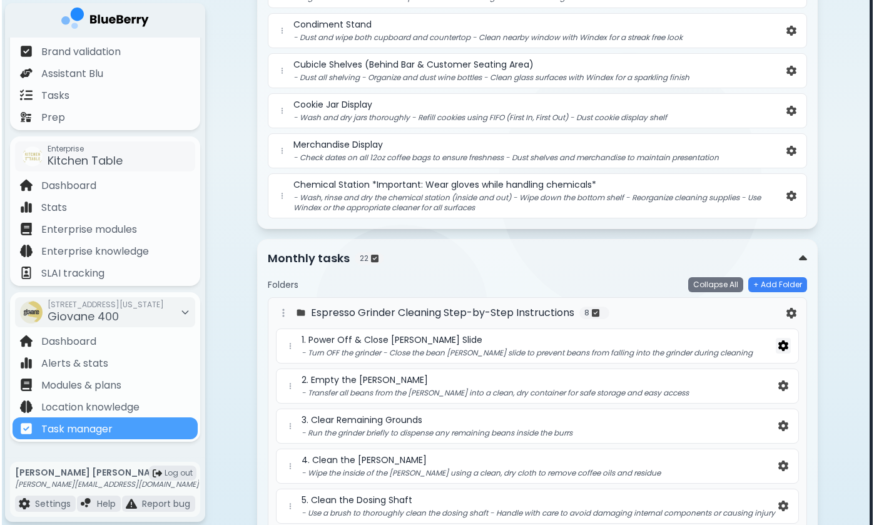
scroll to position [0, 0]
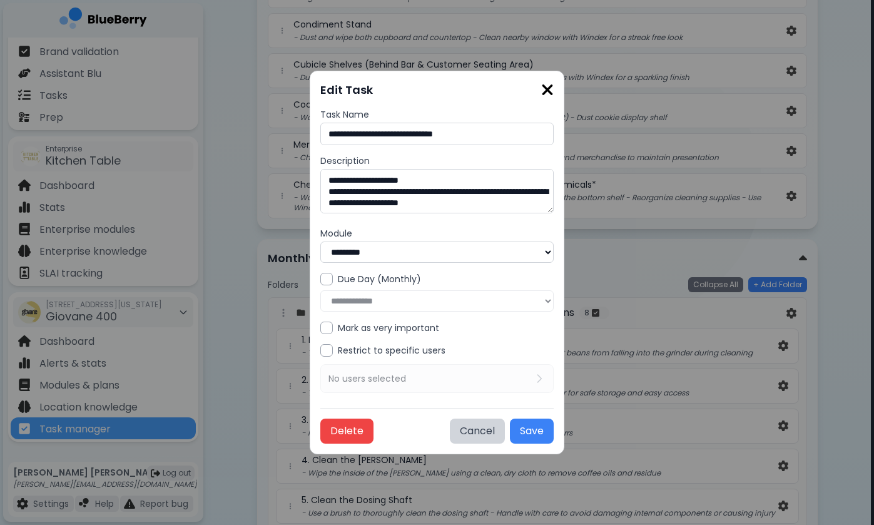
select select "***"
click at [547, 98] on img at bounding box center [547, 89] width 13 height 17
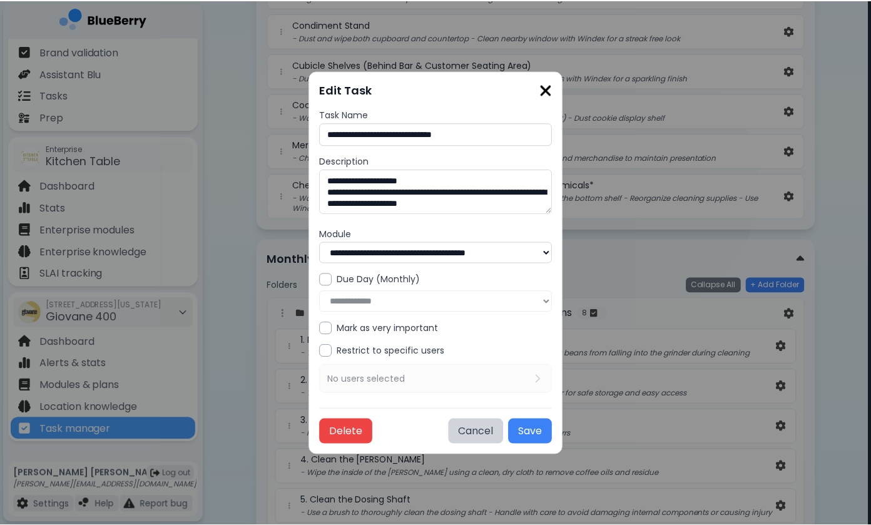
scroll to position [601, 0]
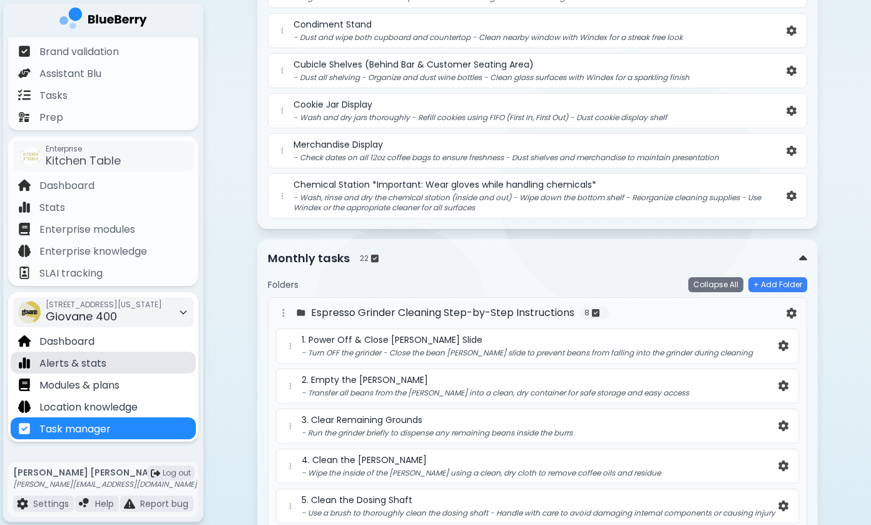
click at [130, 368] on div "Alerts & stats" at bounding box center [103, 363] width 185 height 22
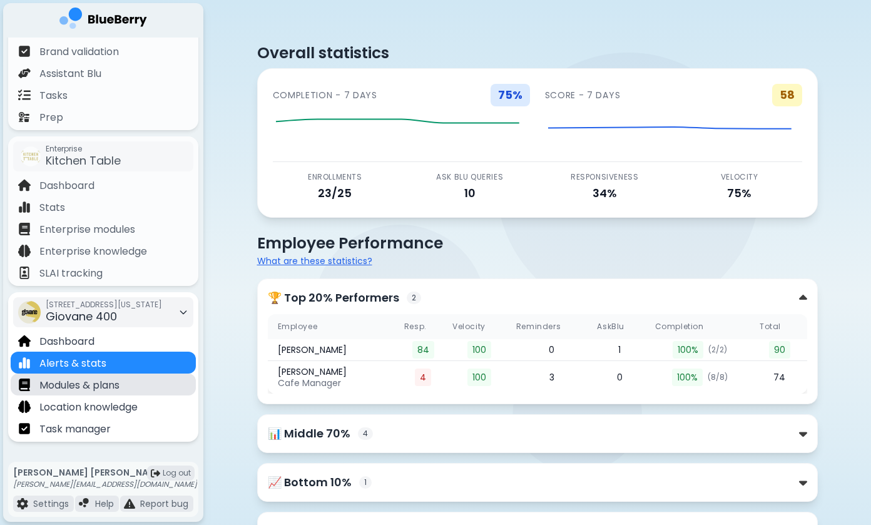
click at [116, 387] on p "Modules & plans" at bounding box center [79, 385] width 80 height 15
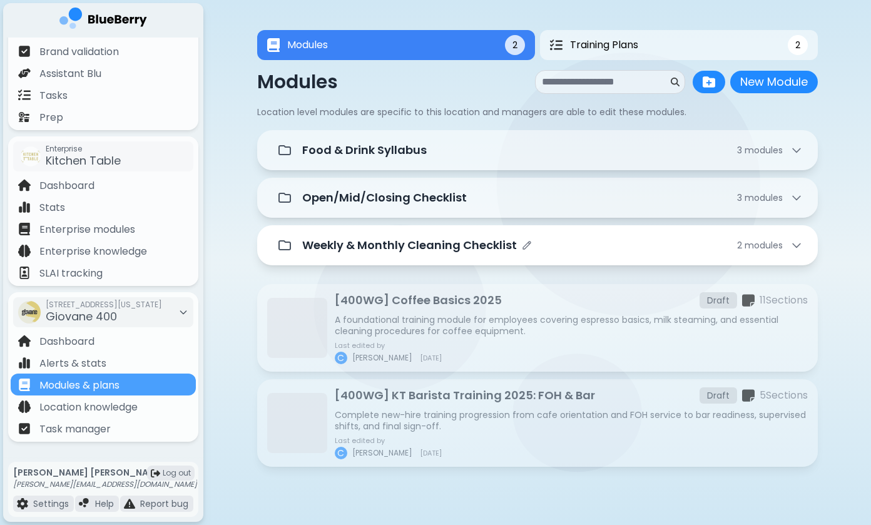
click at [340, 255] on div "Weekly & Monthly Cleaning Checklist 2 module s" at bounding box center [537, 245] width 530 height 25
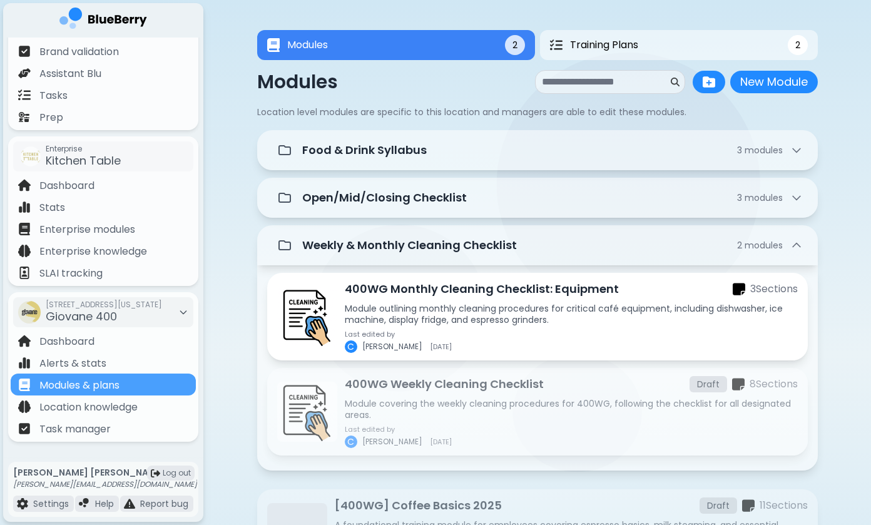
click at [402, 313] on p "Module outlining monthly cleaning procedures for critical café equipment, inclu…" at bounding box center [571, 314] width 453 height 23
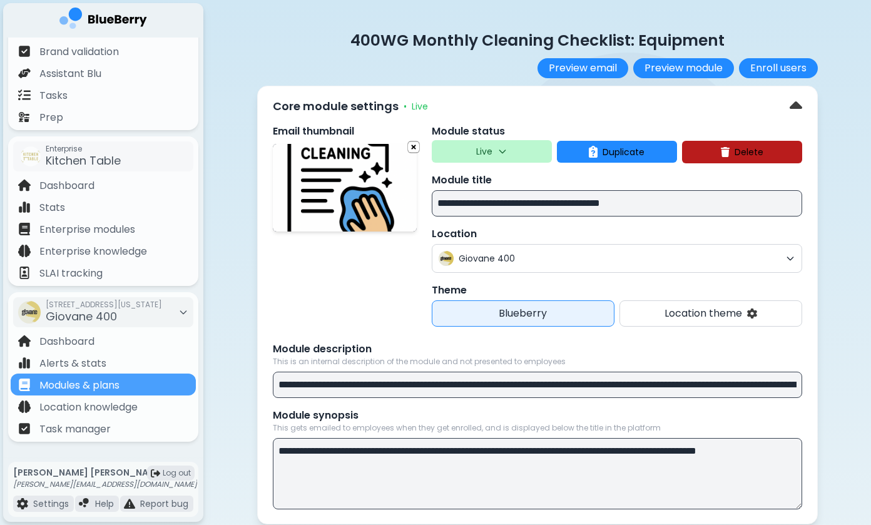
click at [459, 156] on button "Live" at bounding box center [492, 151] width 120 height 23
click at [477, 188] on button "Draft" at bounding box center [492, 183] width 45 height 25
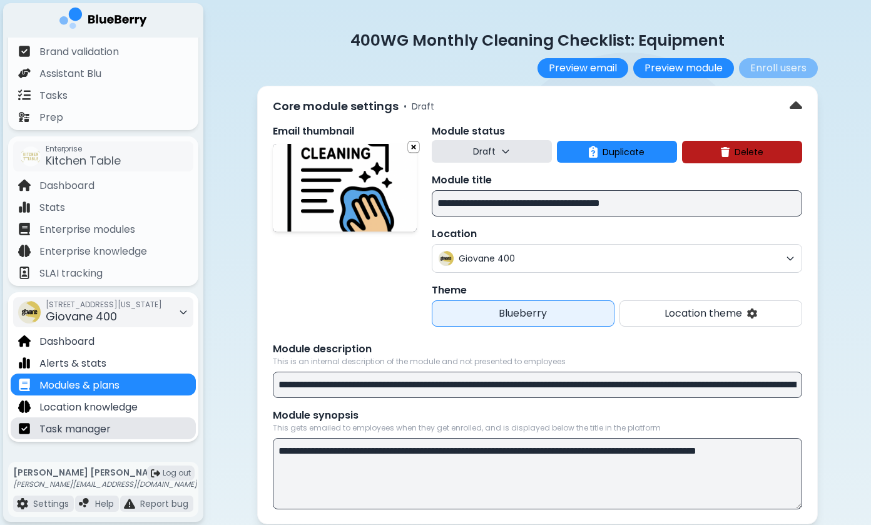
click at [146, 425] on div "Task manager" at bounding box center [103, 428] width 185 height 22
